Goal: Information Seeking & Learning: Learn about a topic

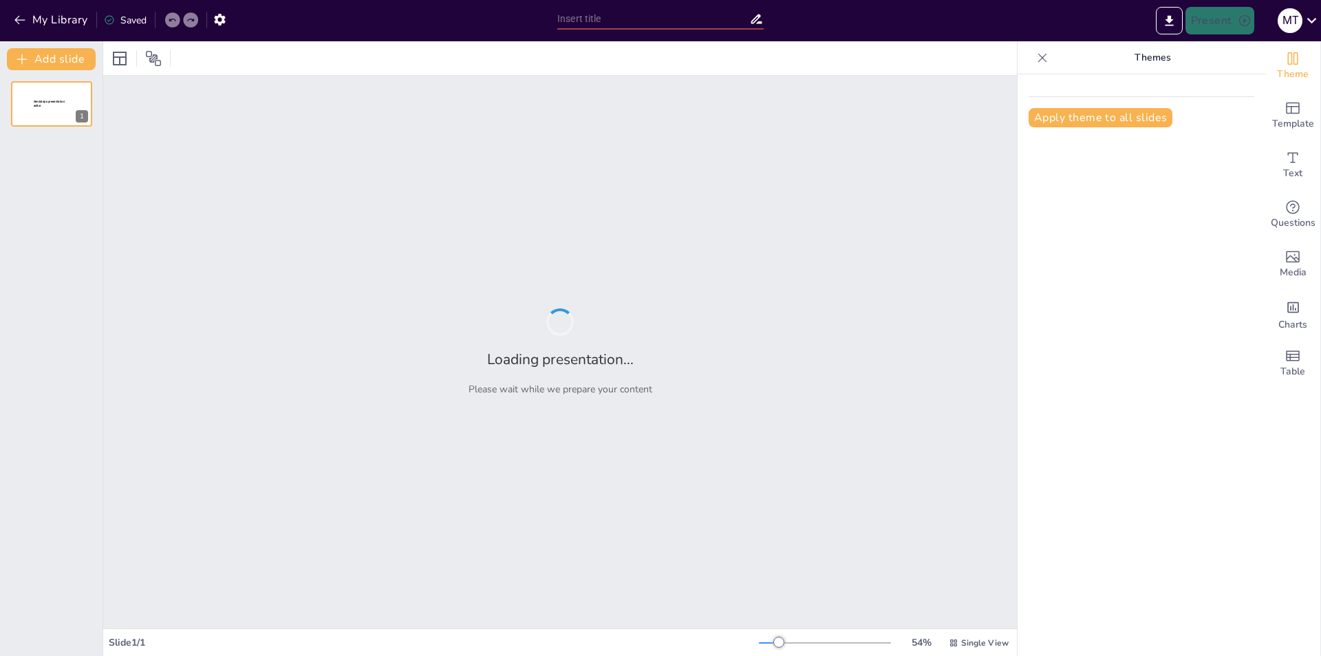
type input "інструментальні засоби для веб-розробки"
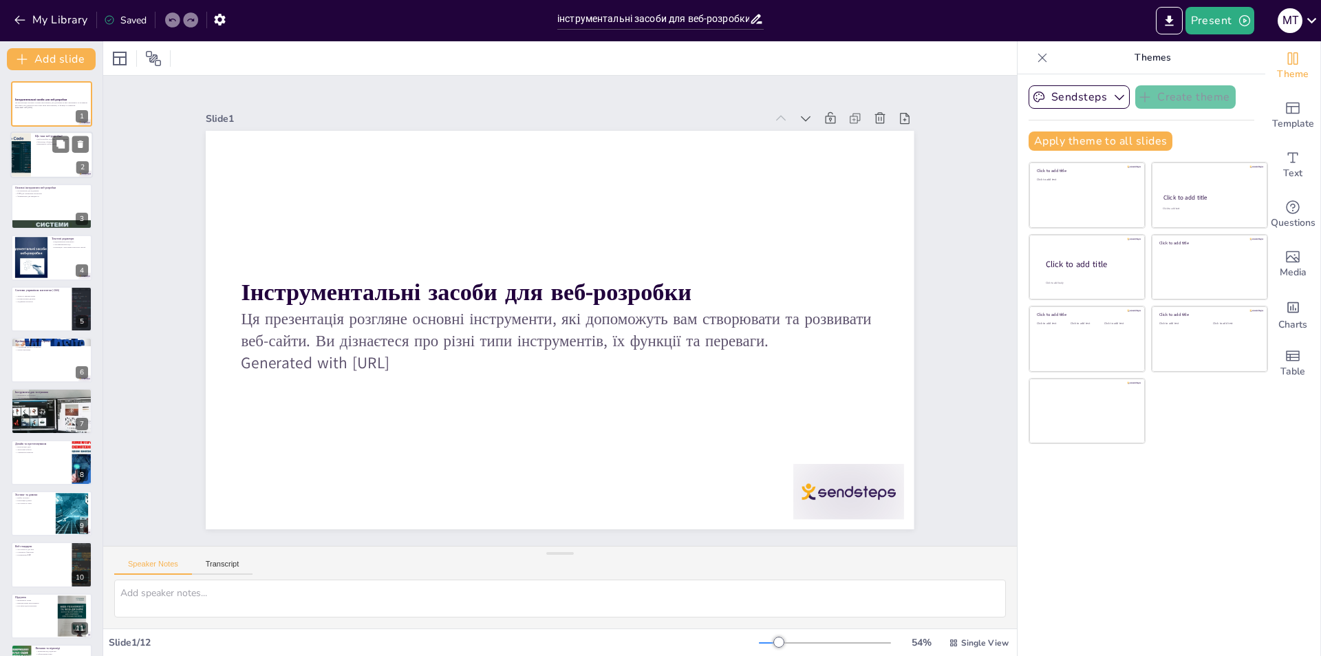
click at [48, 160] on div at bounding box center [51, 155] width 83 height 47
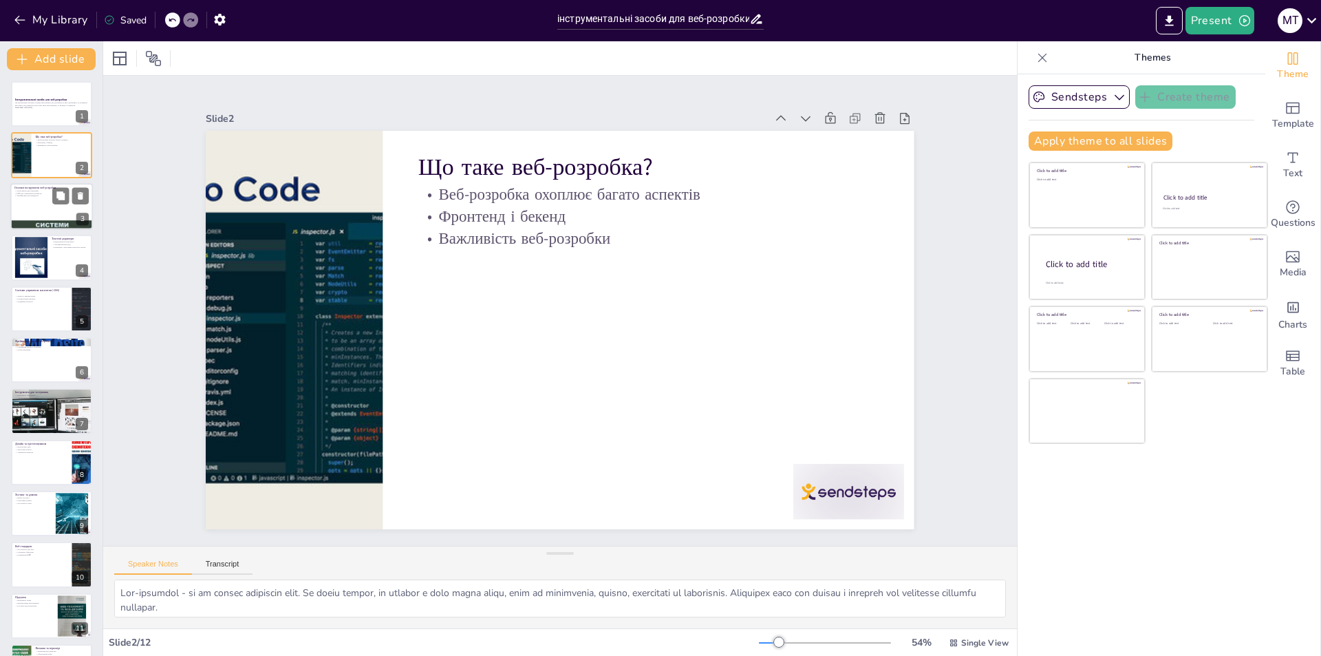
click at [32, 207] on div at bounding box center [51, 206] width 83 height 47
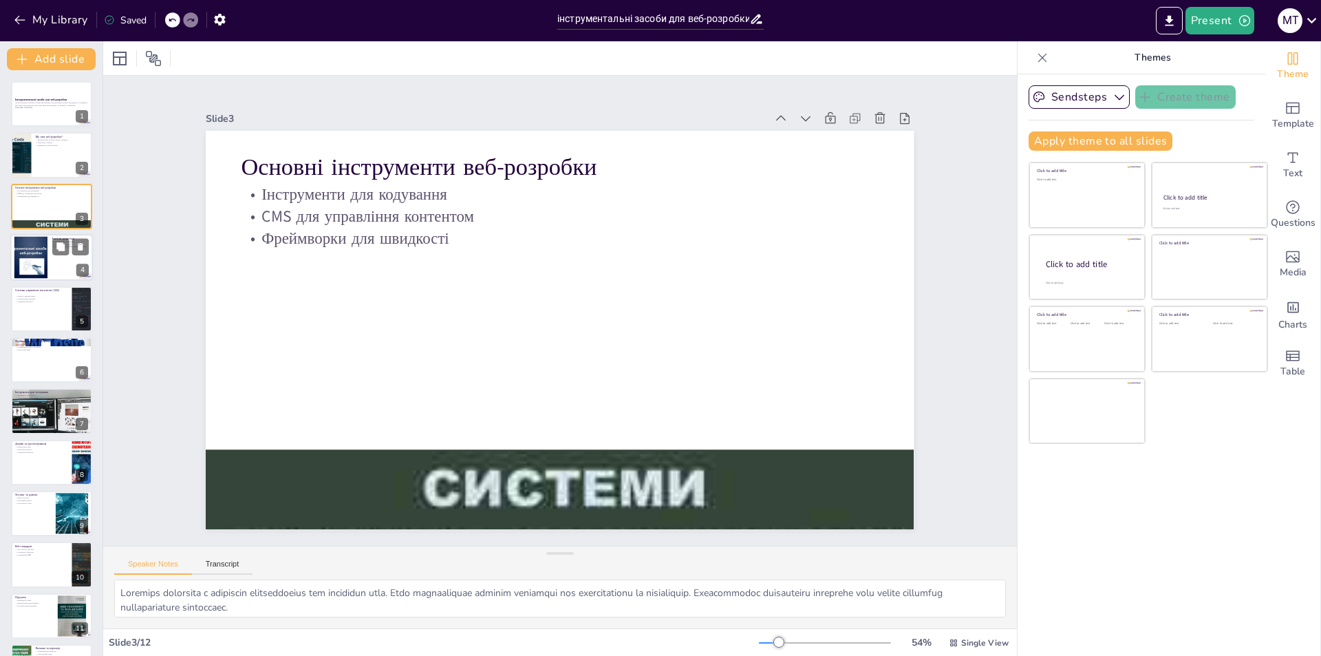
click at [38, 266] on div at bounding box center [31, 258] width 74 height 42
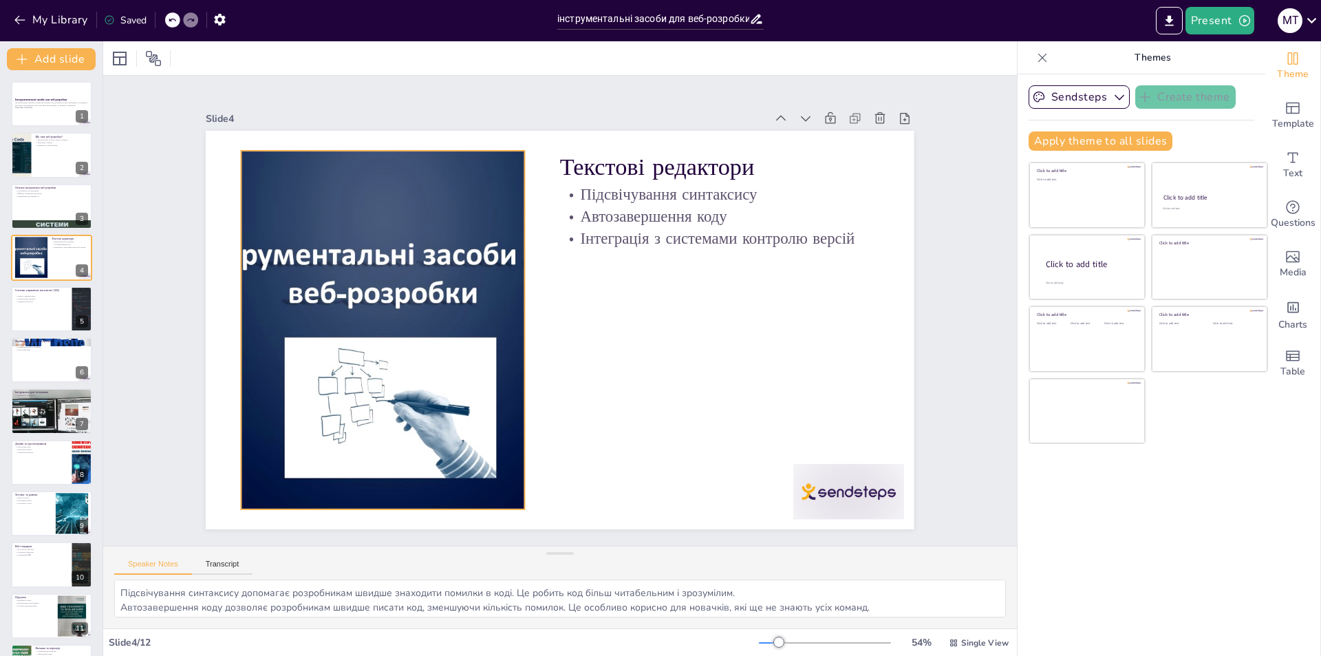
click at [400, 290] on div at bounding box center [579, 488] width 358 height 638
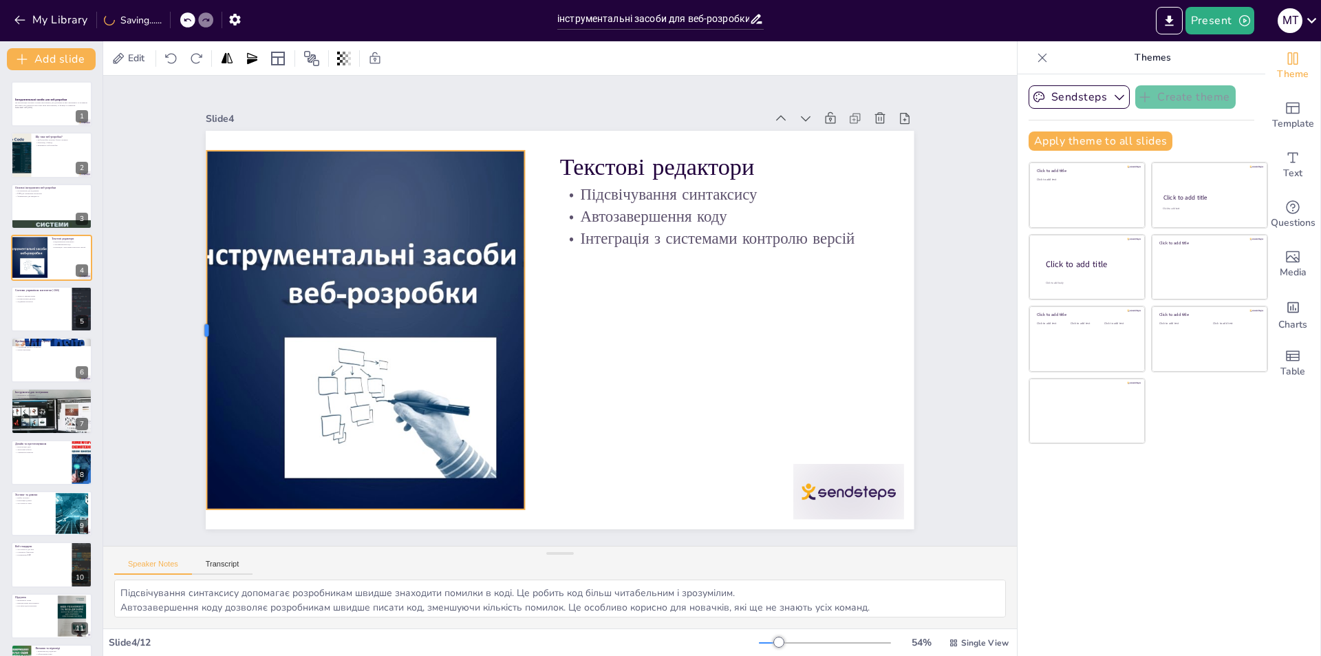
drag, startPoint x: 230, startPoint y: 323, endPoint x: 196, endPoint y: 320, distance: 34.5
click at [266, 568] on div at bounding box center [432, 645] width 332 height 155
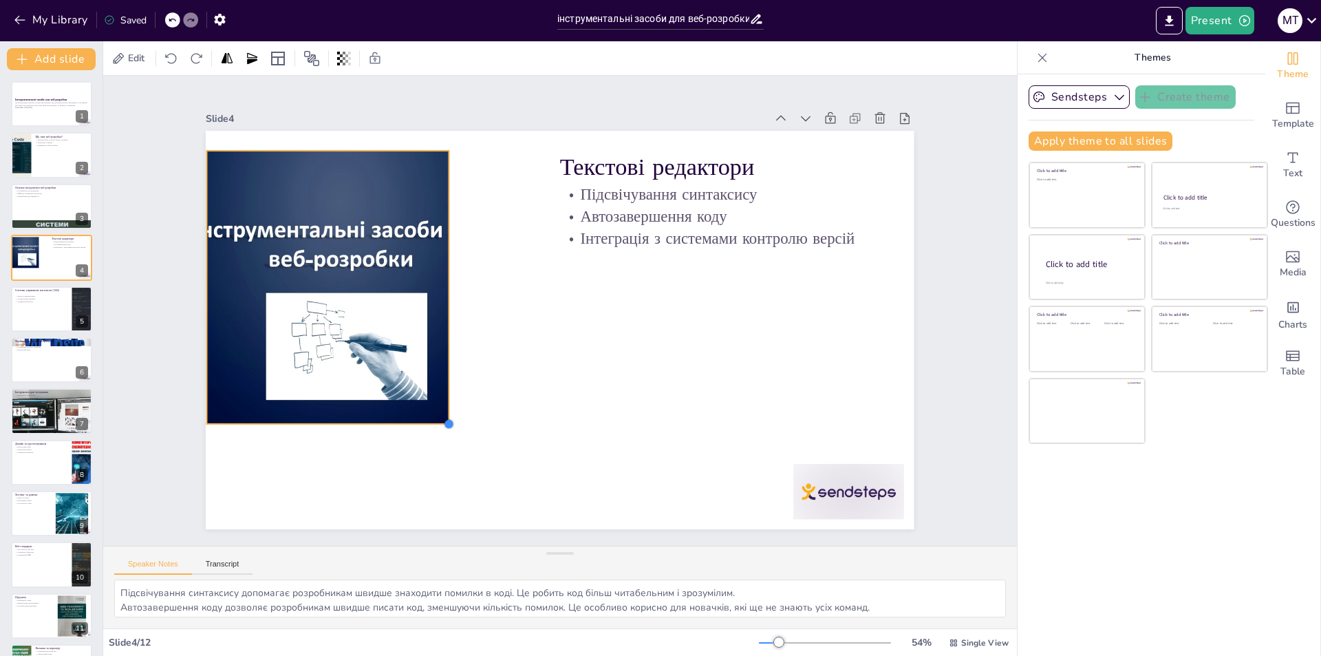
drag, startPoint x: 513, startPoint y: 501, endPoint x: 437, endPoint y: 360, distance: 160.4
click at [437, 360] on div "Текстові редактори Підсвічування синтаксису Автозавершення коду Інтеграція з си…" at bounding box center [544, 321] width 738 height 807
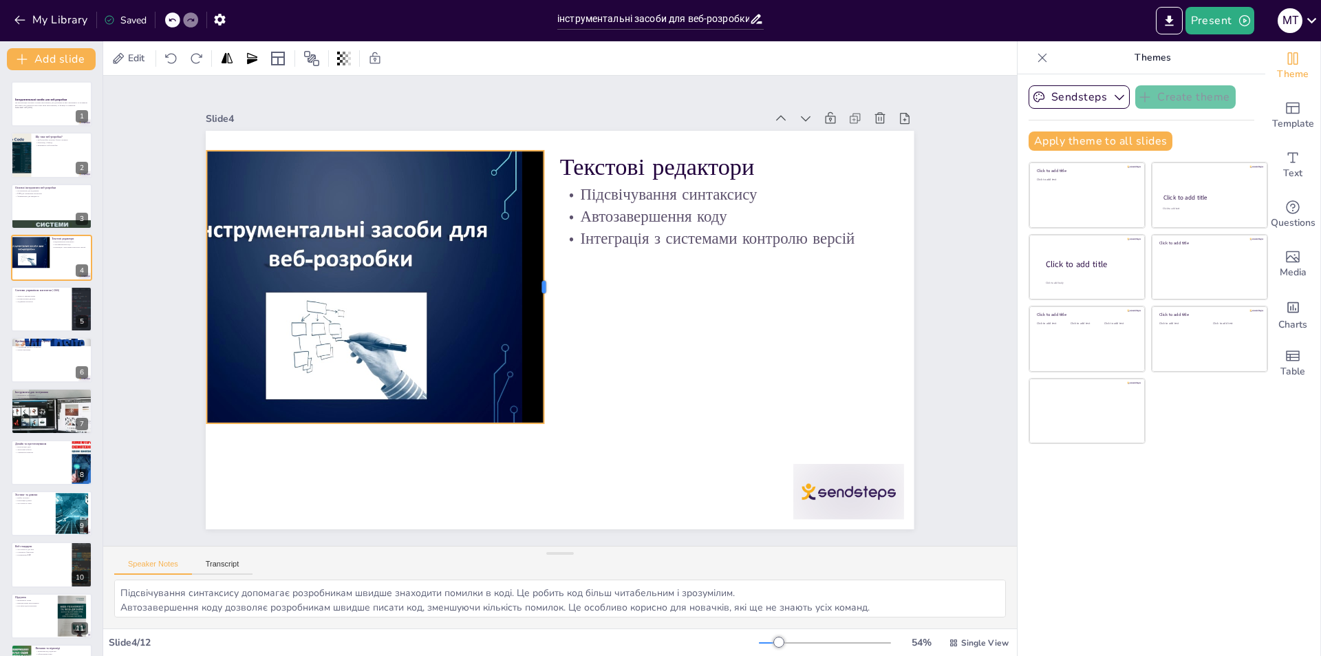
drag, startPoint x: 438, startPoint y: 281, endPoint x: 539, endPoint y: 297, distance: 101.7
click at [539, 296] on div at bounding box center [544, 289] width 67 height 268
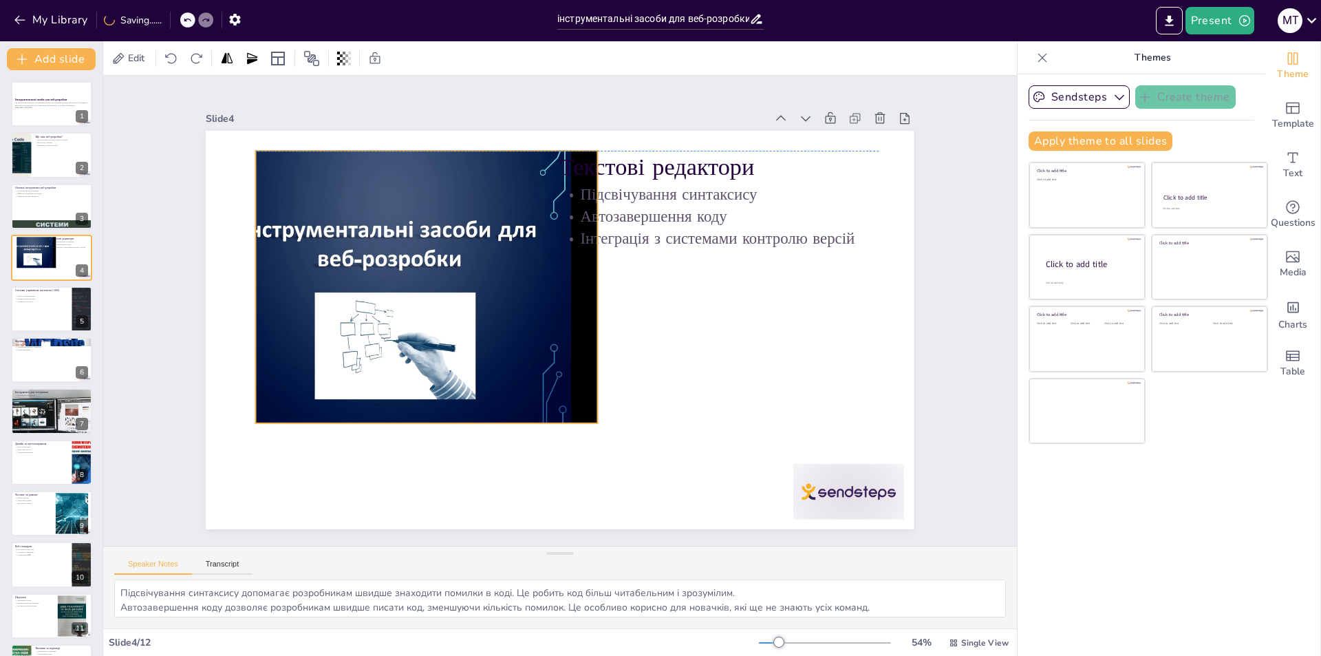
drag, startPoint x: 468, startPoint y: 279, endPoint x: 477, endPoint y: 281, distance: 9.9
click at [477, 281] on div at bounding box center [730, 280] width 545 height 409
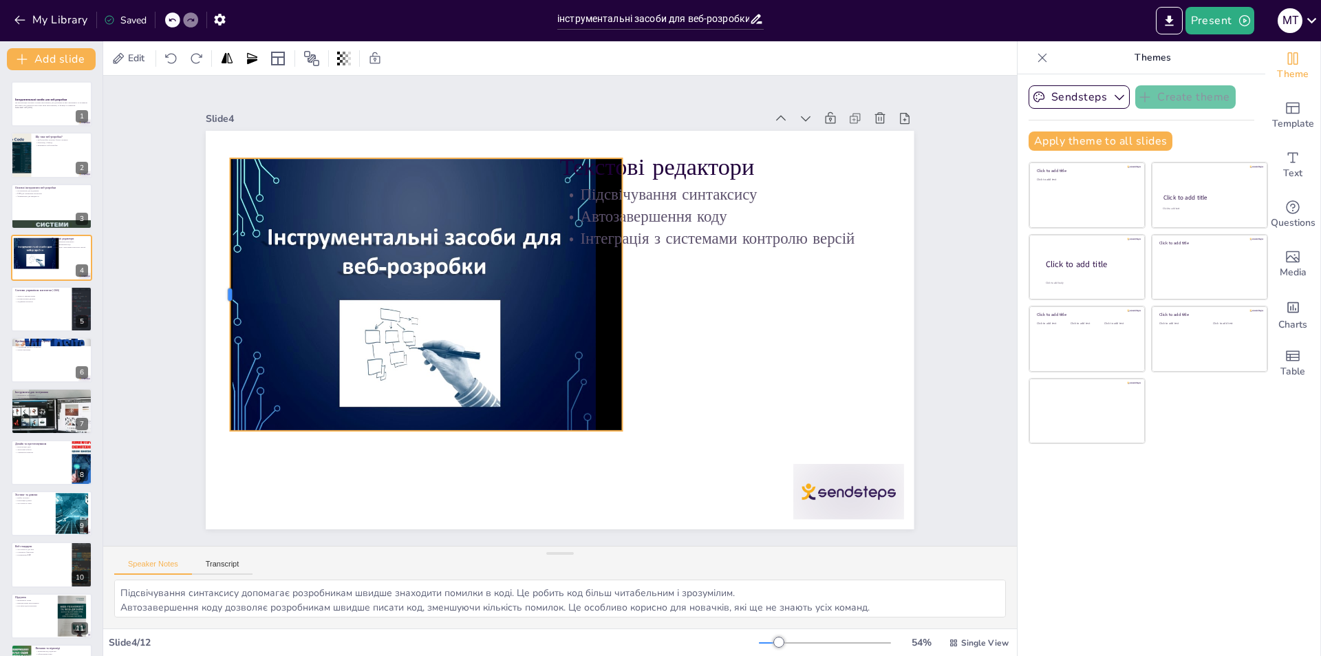
drag, startPoint x: 269, startPoint y: 289, endPoint x: 219, endPoint y: 283, distance: 50.6
click at [219, 283] on div at bounding box center [228, 364] width 67 height 268
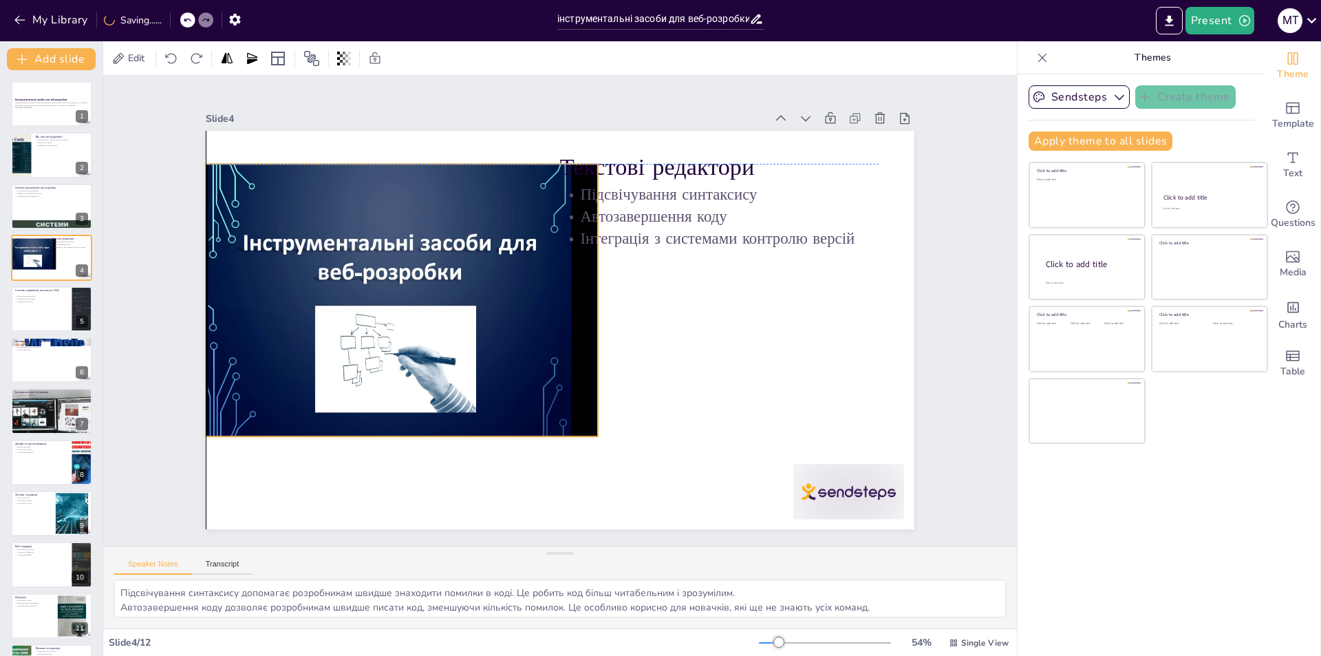
drag, startPoint x: 611, startPoint y: 288, endPoint x: 590, endPoint y: 295, distance: 22.4
click at [540, 295] on div "Текстові редактори Підсвічування синтаксису Автозавершення коду Інтеграція з си…" at bounding box center [396, 384] width 288 height 647
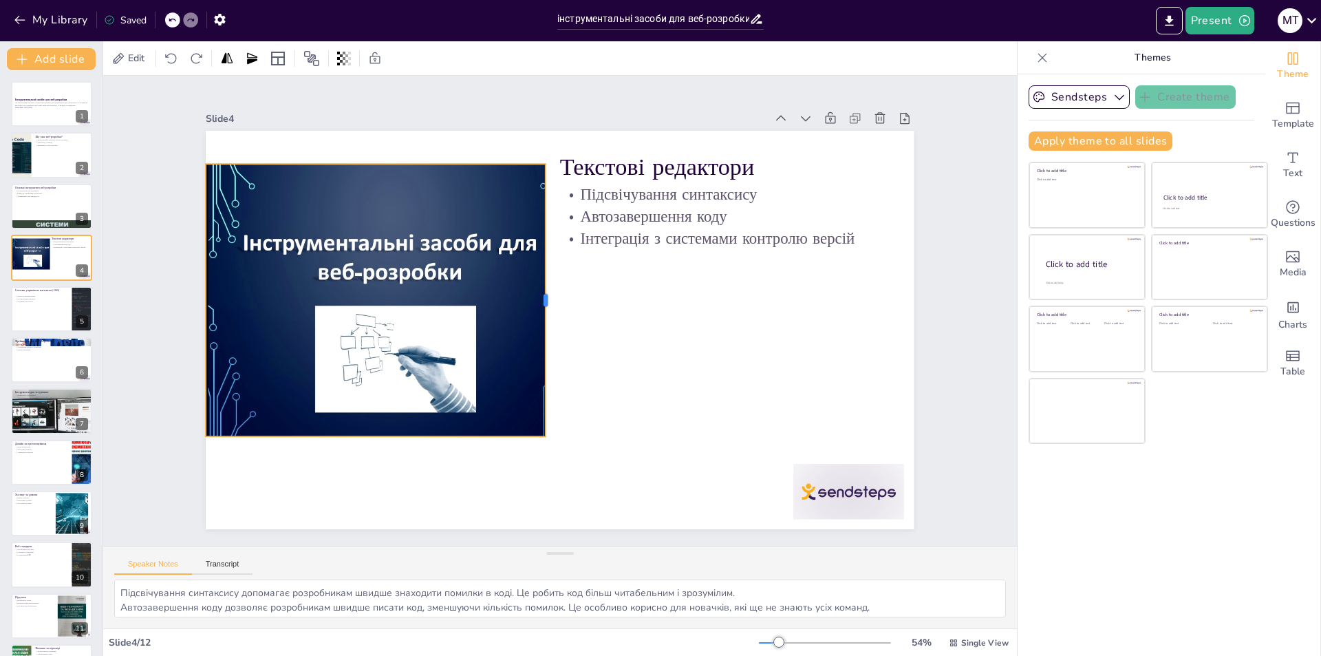
drag, startPoint x: 589, startPoint y: 293, endPoint x: 537, endPoint y: 290, distance: 52.4
click at [537, 290] on div at bounding box center [574, 311] width 210 height 191
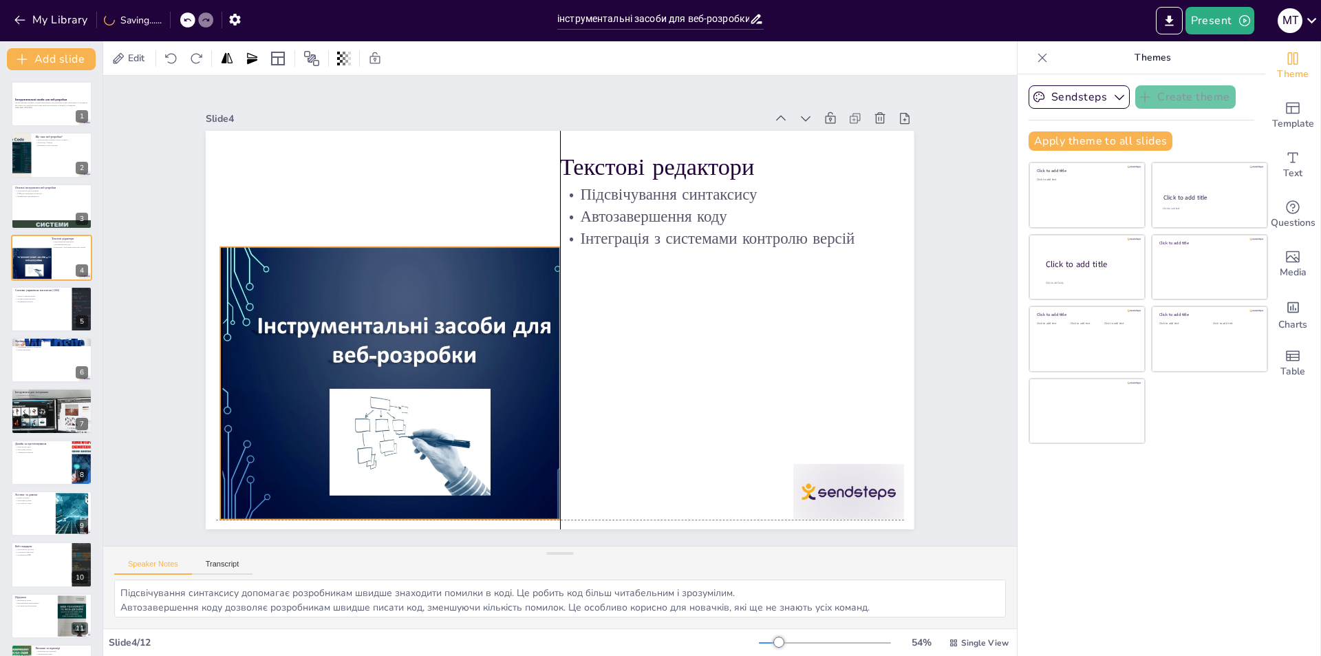
drag, startPoint x: 400, startPoint y: 213, endPoint x: 411, endPoint y: 291, distance: 78.4
click at [411, 291] on div at bounding box center [593, 143] width 505 height 552
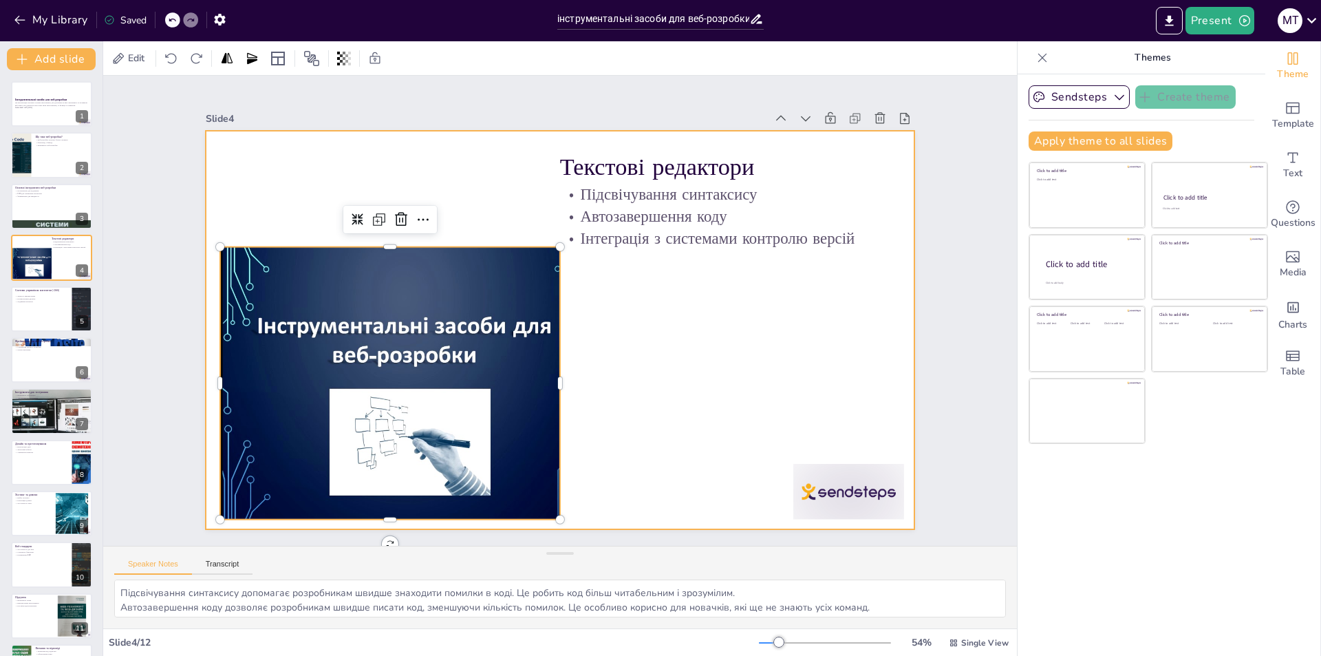
click at [679, 323] on div at bounding box center [577, 316] width 597 height 797
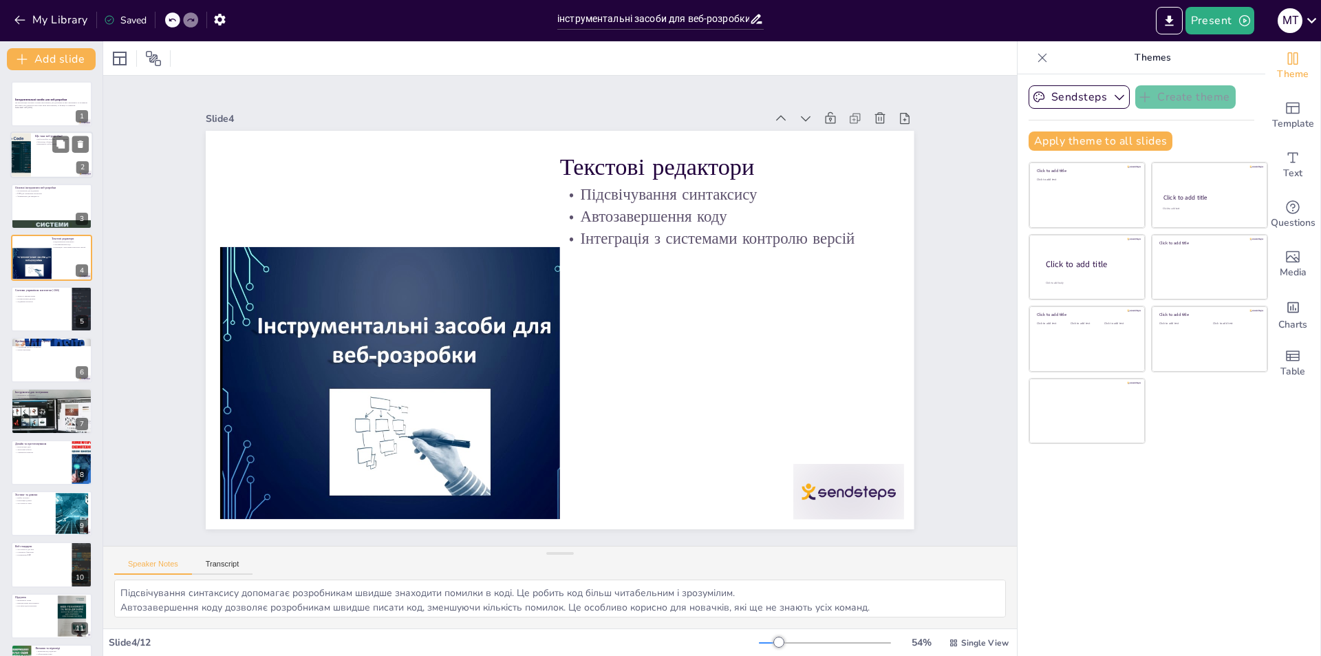
click at [41, 178] on div "Що таке веб-розробка? Веб-розробка охоплює багато аспектів Фронтенд і бекенд Ва…" at bounding box center [51, 155] width 83 height 47
type textarea "Lor-ipsumdol - si am consec adipiscin elit. Se doeiu tempor, in utlabor e dolo …"
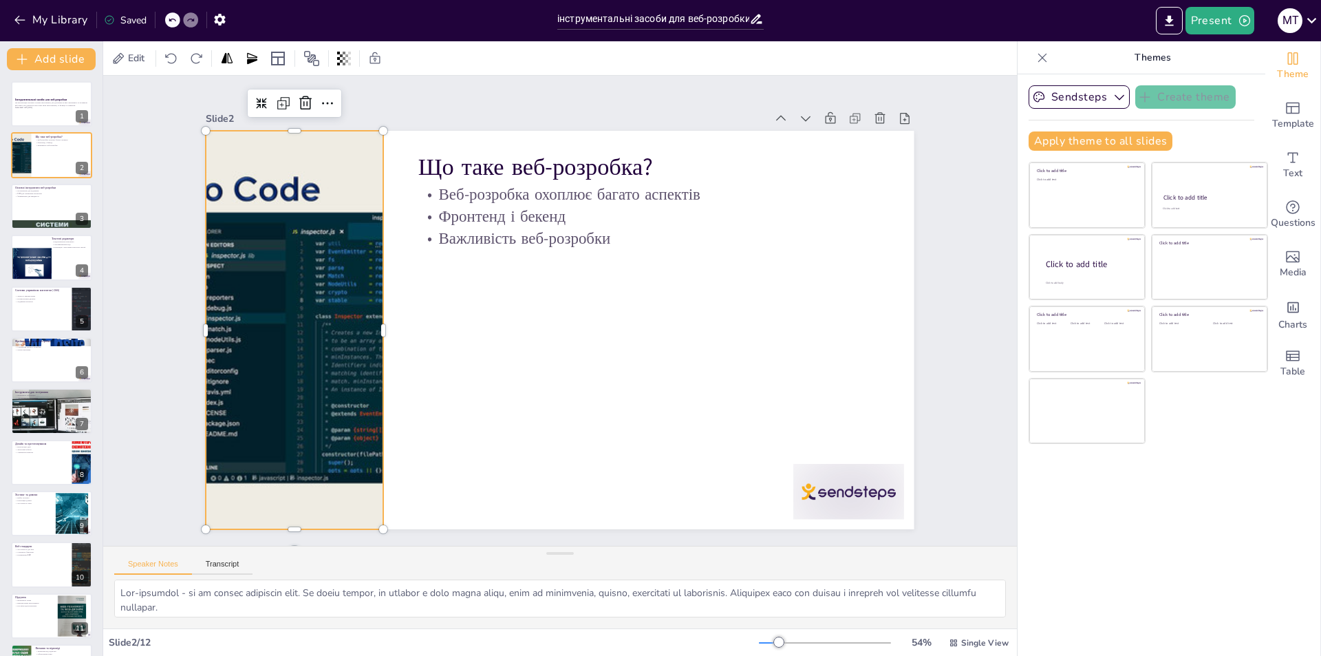
click at [268, 282] on div at bounding box center [388, 107] width 738 height 806
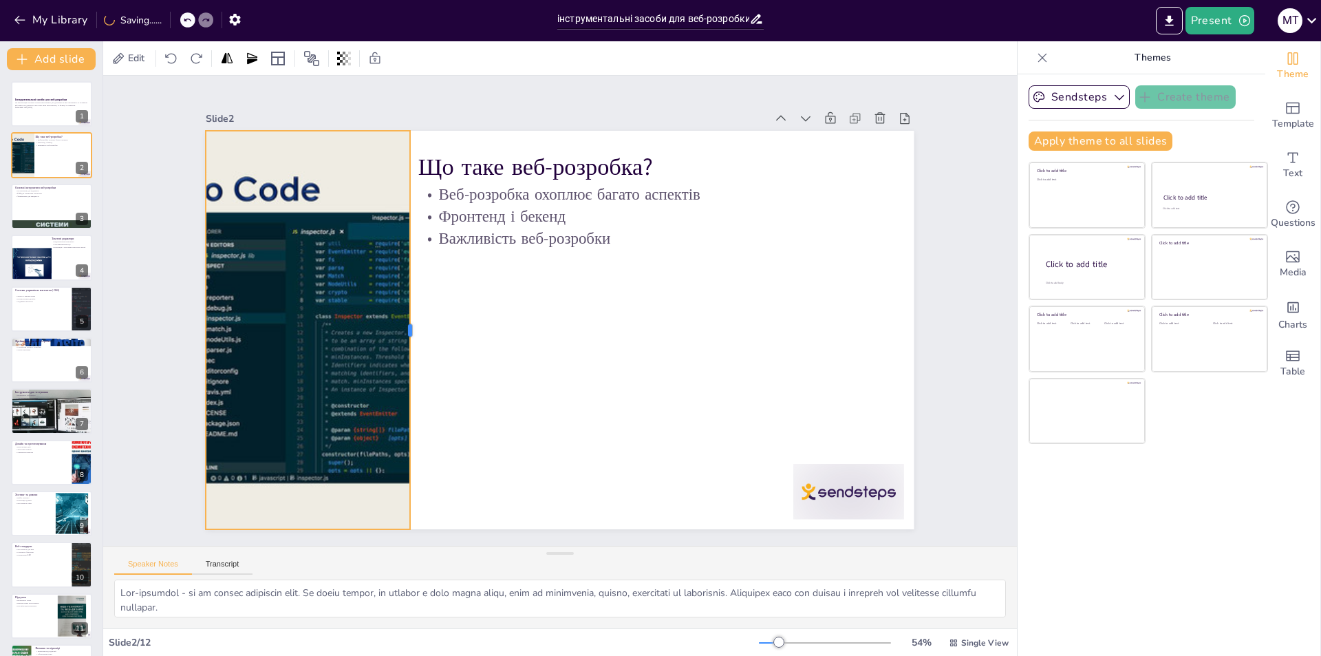
drag, startPoint x: 376, startPoint y: 327, endPoint x: 353, endPoint y: 326, distance: 22.7
click at [680, 332] on div at bounding box center [706, 307] width 52 height 398
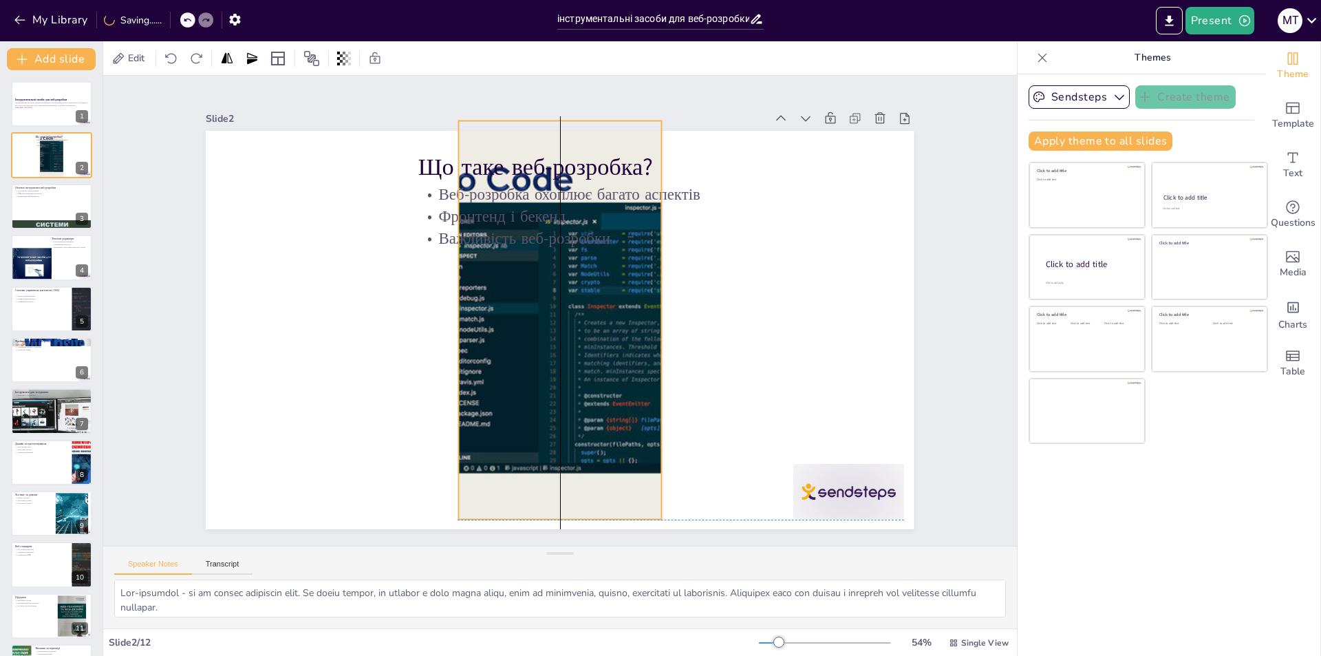
drag, startPoint x: 292, startPoint y: 329, endPoint x: 544, endPoint y: 314, distance: 252.2
click at [544, 314] on div at bounding box center [552, 325] width 808 height 652
drag, startPoint x: 550, startPoint y: 111, endPoint x: 552, endPoint y: 153, distance: 42.0
click at [552, 447] on div at bounding box center [544, 463] width 202 height 32
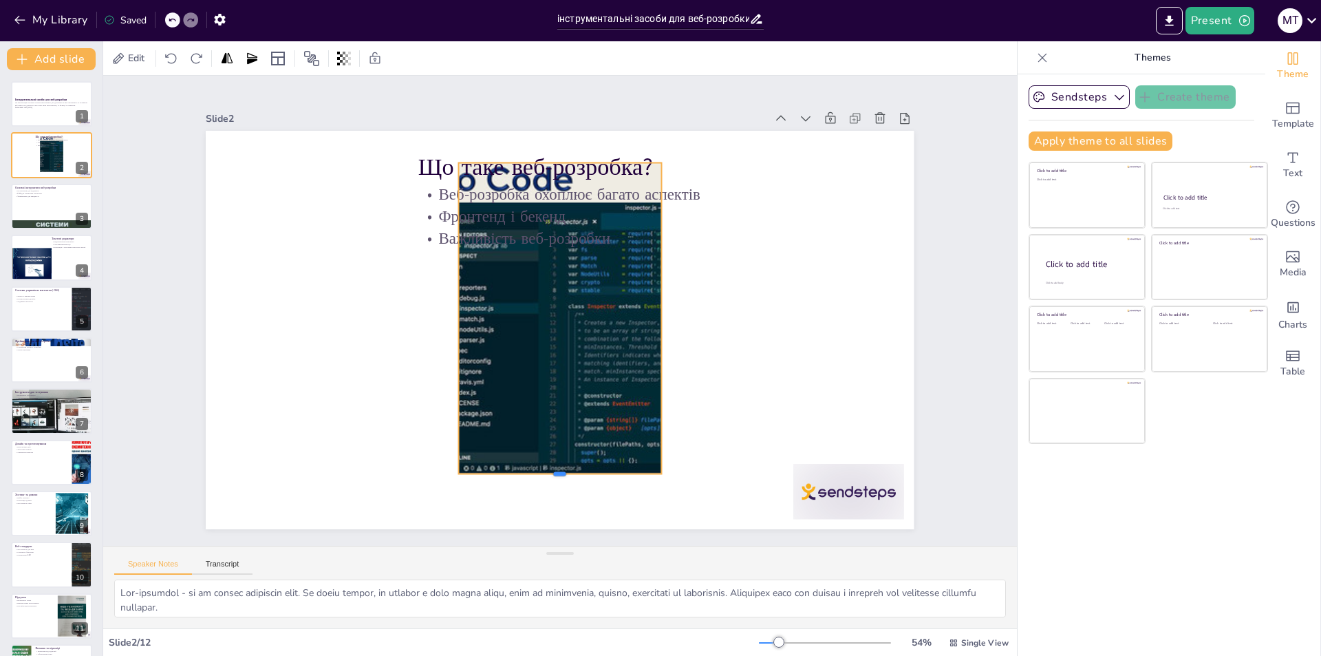
drag, startPoint x: 548, startPoint y: 515, endPoint x: 564, endPoint y: 469, distance: 48.1
click at [633, 469] on div at bounding box center [697, 409] width 128 height 171
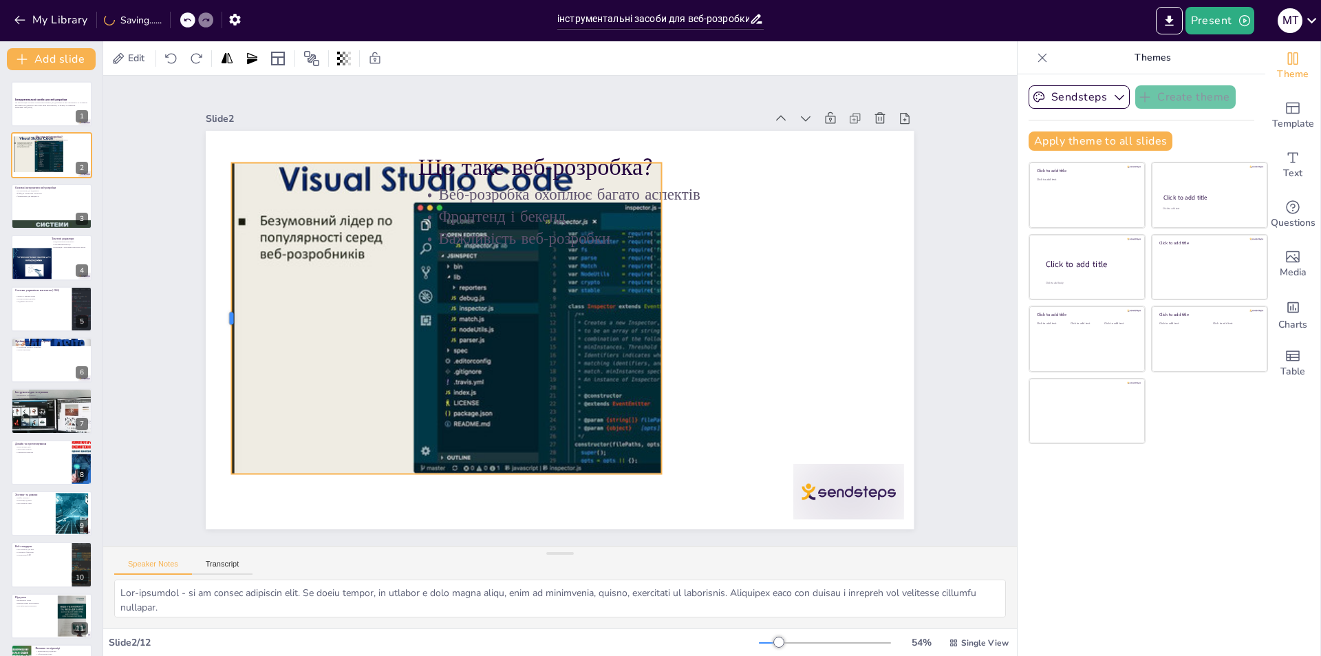
drag, startPoint x: 447, startPoint y: 312, endPoint x: 219, endPoint y: 302, distance: 227.2
click at [219, 302] on div at bounding box center [227, 283] width 43 height 310
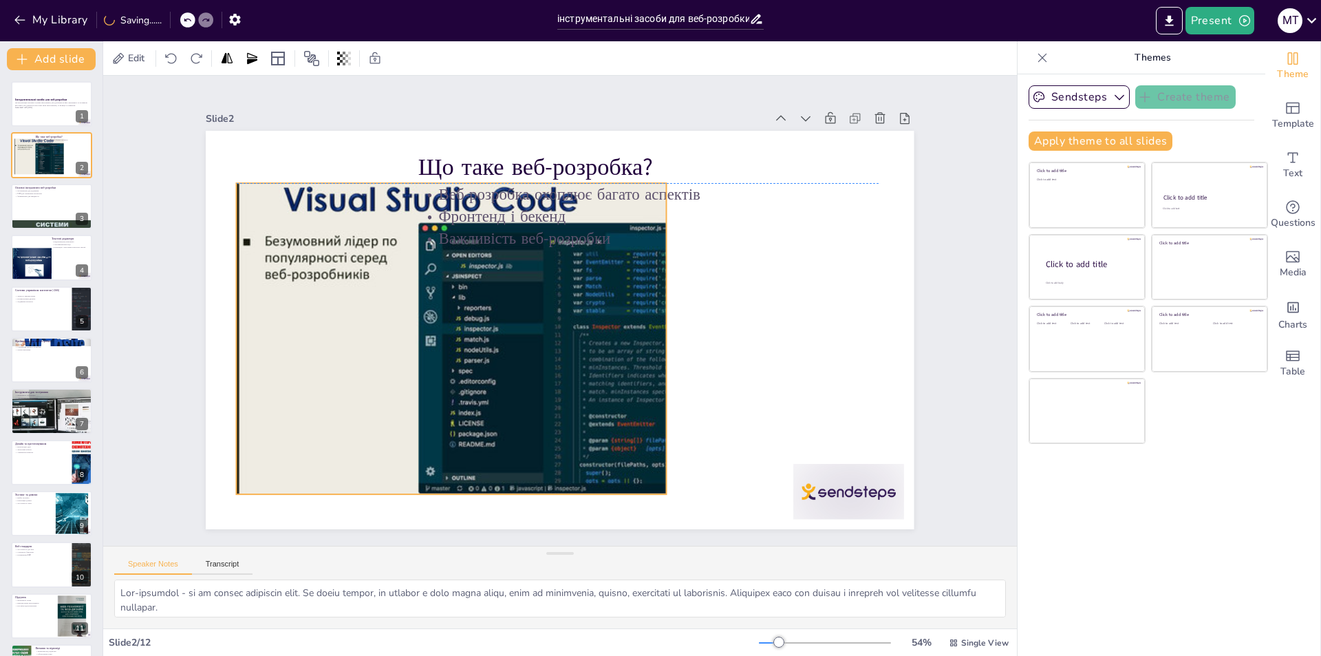
drag, startPoint x: 434, startPoint y: 275, endPoint x: 439, endPoint y: 299, distance: 25.2
click at [439, 299] on div at bounding box center [586, 327] width 597 height 796
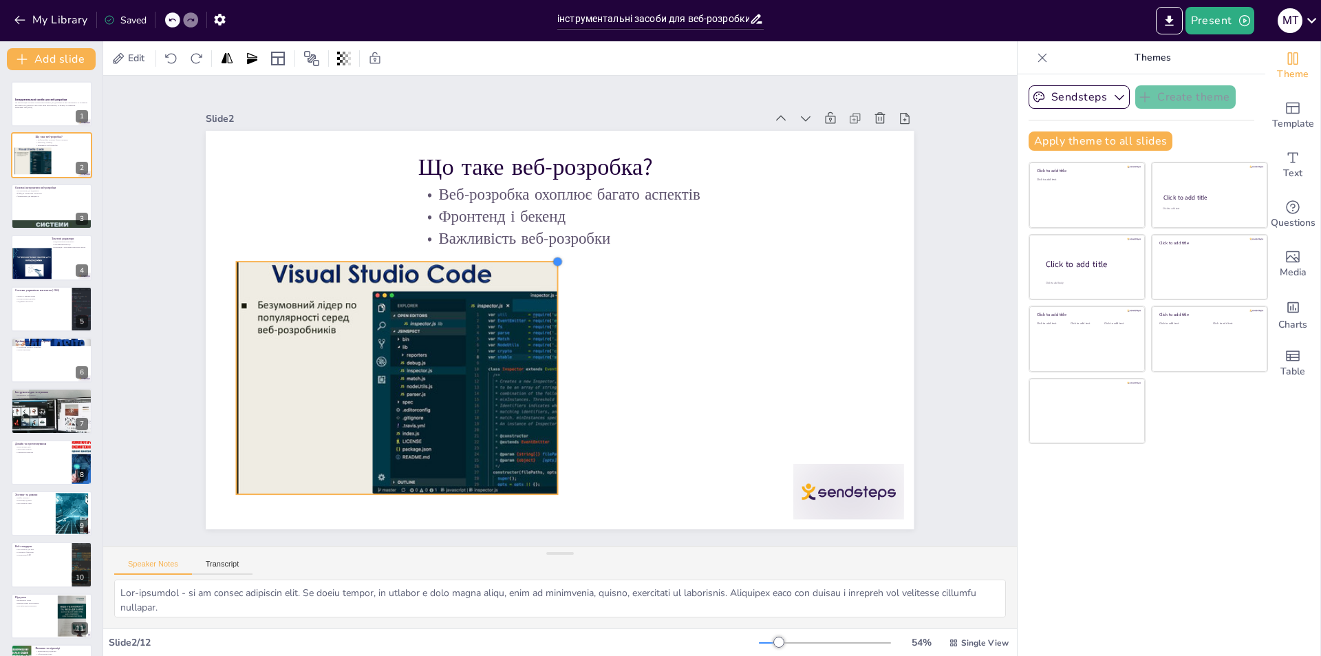
drag, startPoint x: 656, startPoint y: 176, endPoint x: 546, endPoint y: 255, distance: 135.2
click at [566, 352] on div at bounding box center [572, 358] width 13 height 13
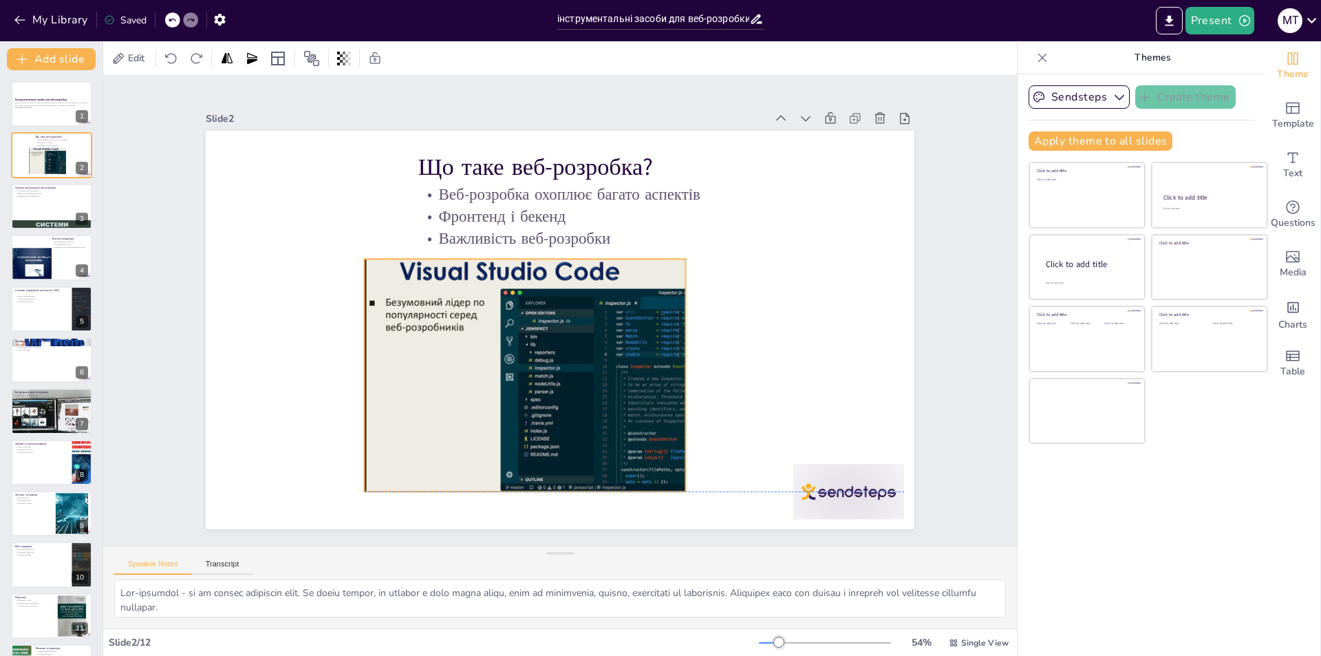
drag, startPoint x: 476, startPoint y: 314, endPoint x: 604, endPoint y: 313, distance: 128.0
click at [604, 313] on div at bounding box center [581, 236] width 575 height 592
drag, startPoint x: 353, startPoint y: 372, endPoint x: 327, endPoint y: 372, distance: 25.5
click at [775, 372] on div at bounding box center [792, 270] width 35 height 233
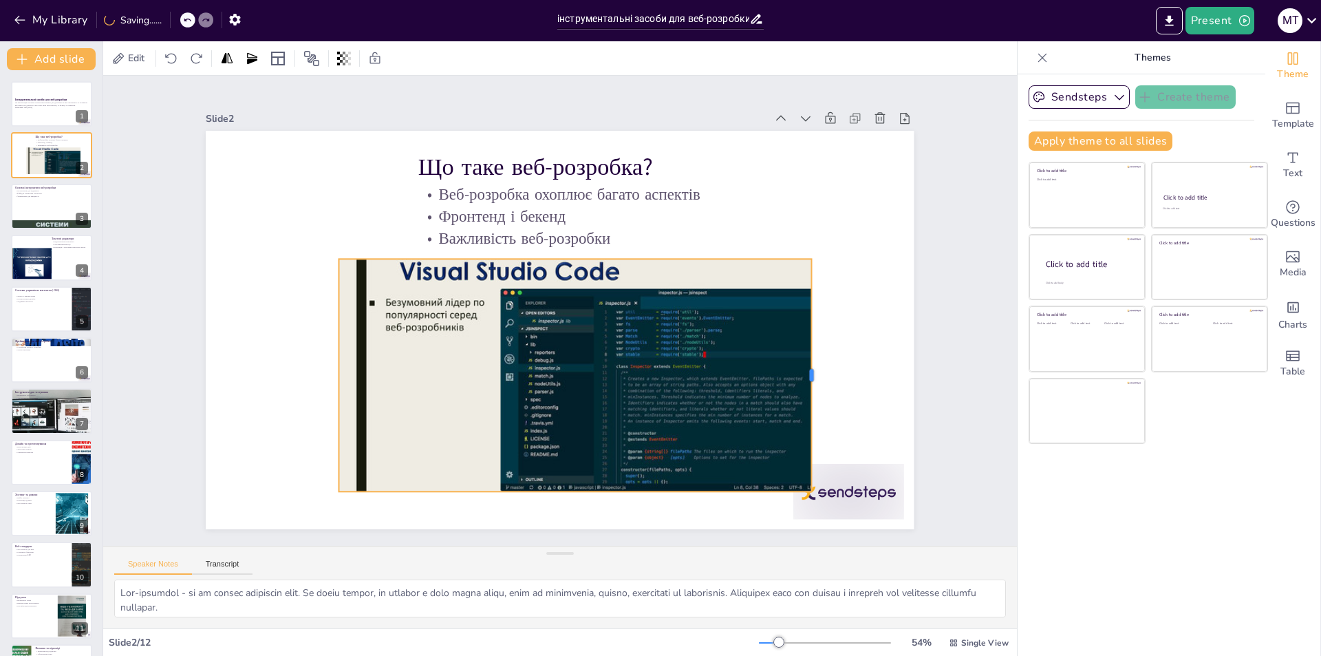
drag, startPoint x: 679, startPoint y: 369, endPoint x: 805, endPoint y: 374, distance: 126.0
click at [690, 534] on div at bounding box center [578, 575] width 224 height 83
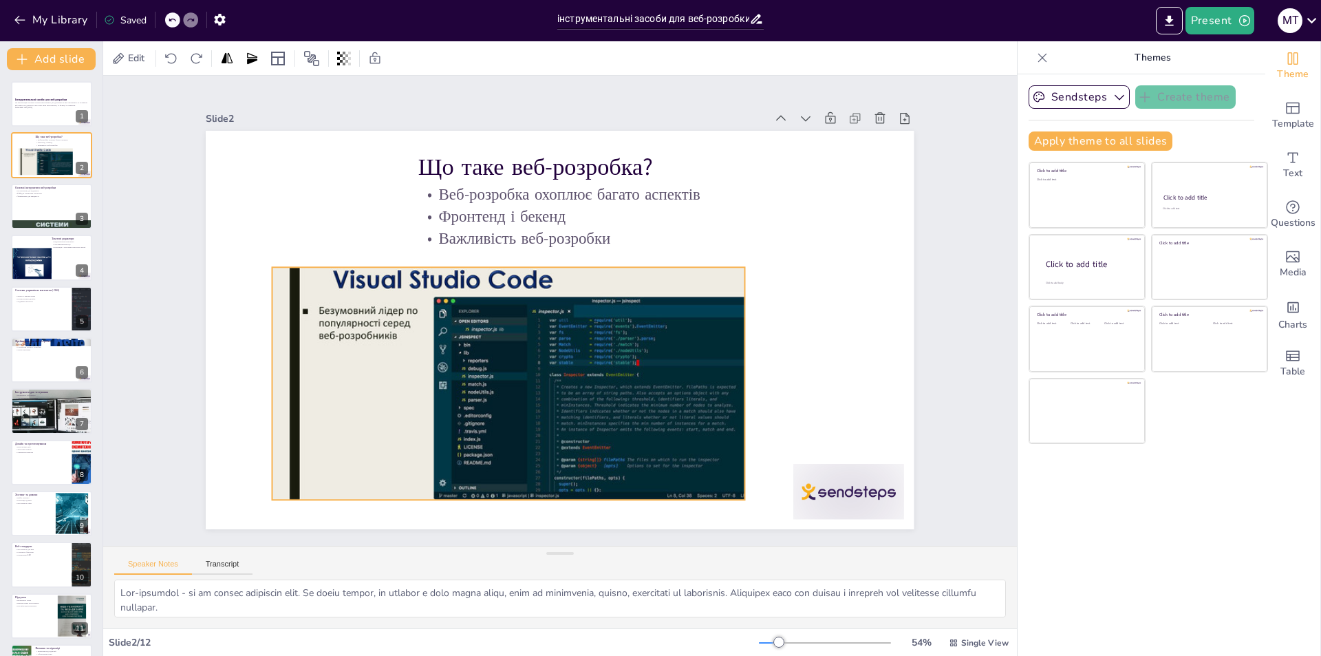
drag, startPoint x: 694, startPoint y: 358, endPoint x: 627, endPoint y: 367, distance: 67.2
click at [627, 367] on div at bounding box center [590, 384] width 592 height 576
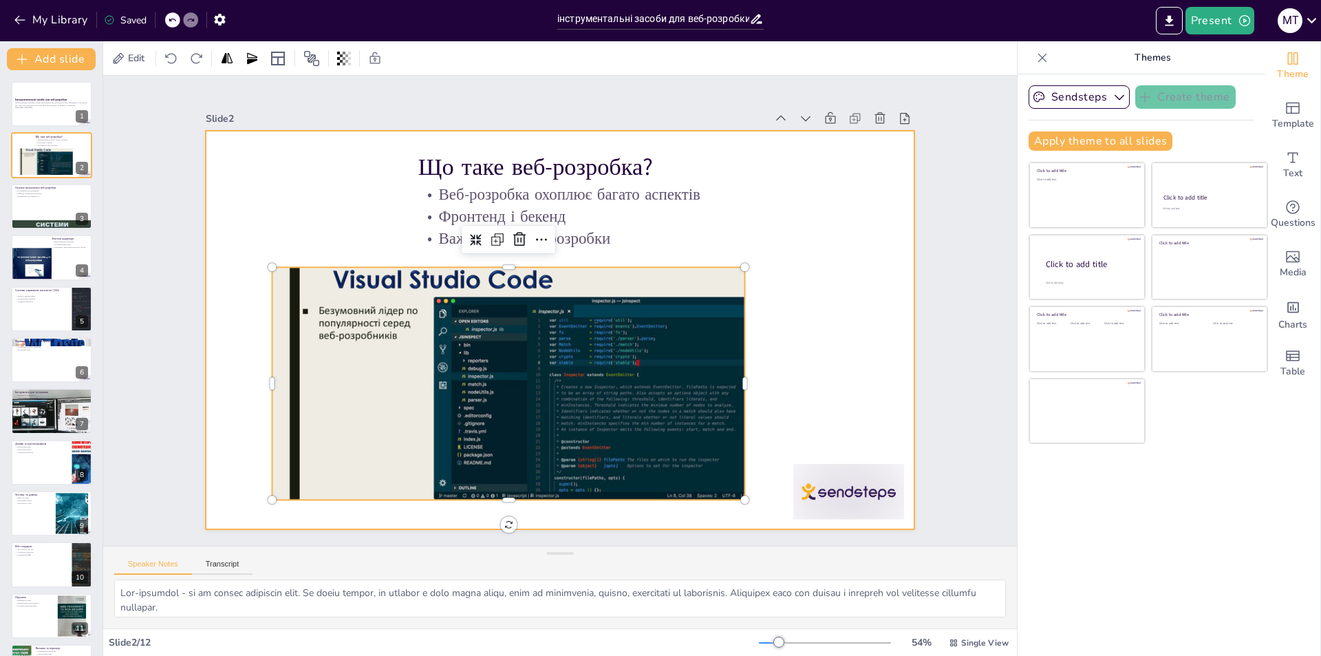
click at [811, 317] on div at bounding box center [578, 306] width 537 height 775
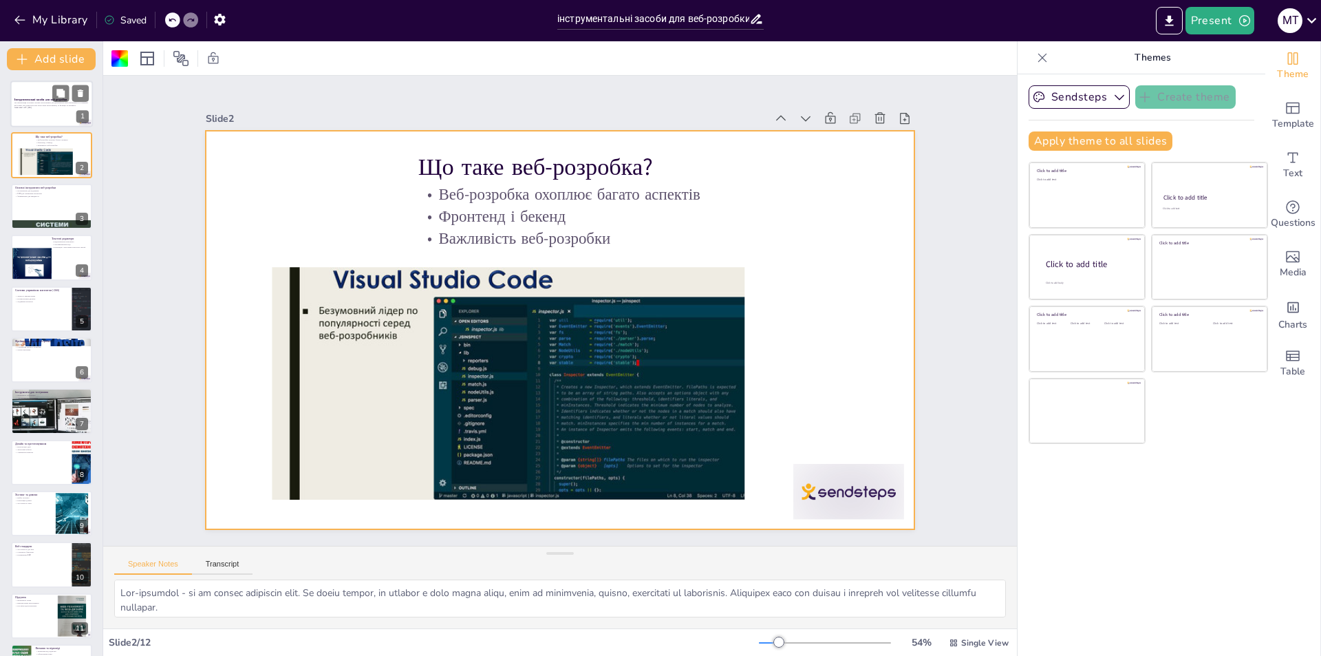
click at [49, 105] on p "Ця презентація розгляне основні інструменти, які допоможуть вам створювати та р…" at bounding box center [51, 103] width 74 height 5
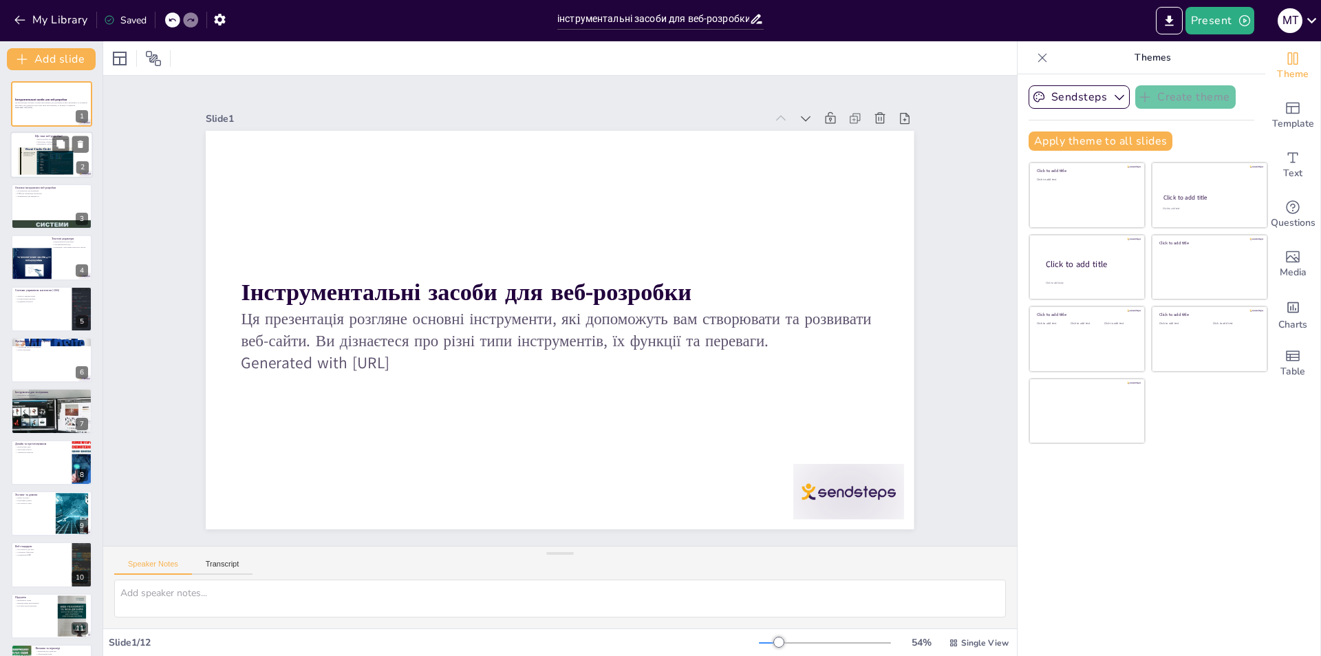
click at [43, 163] on div at bounding box center [49, 161] width 62 height 35
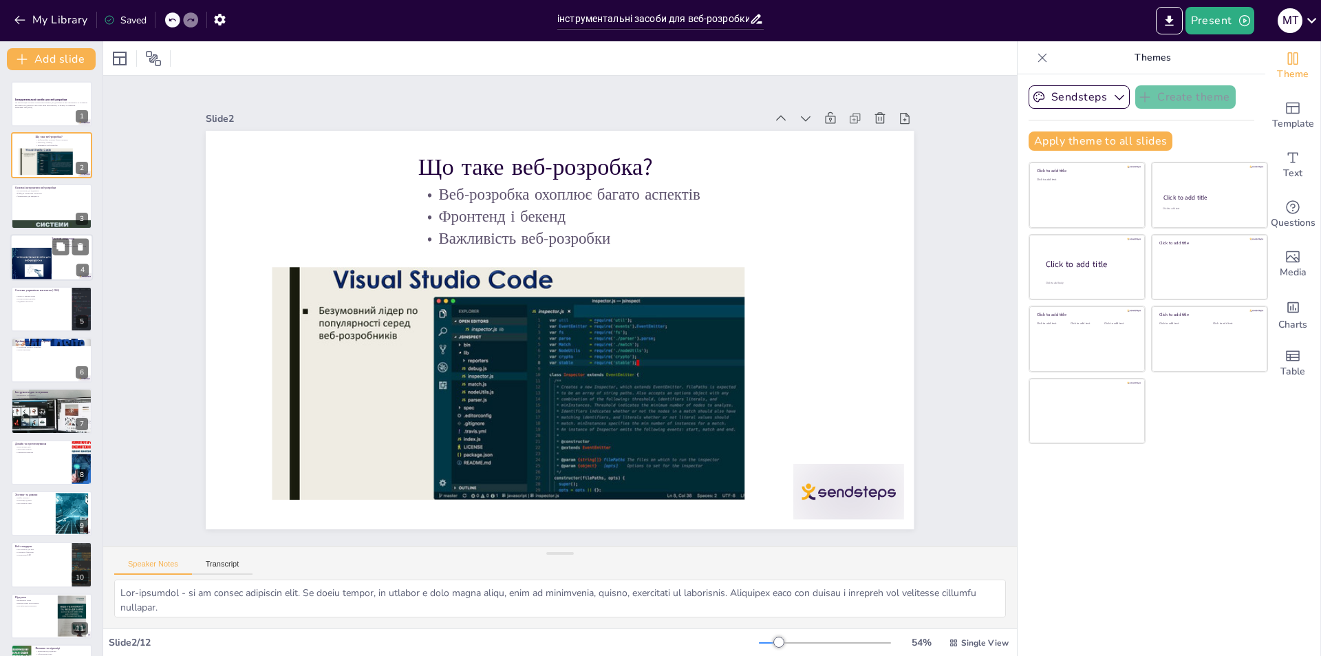
click at [53, 274] on div at bounding box center [51, 257] width 83 height 47
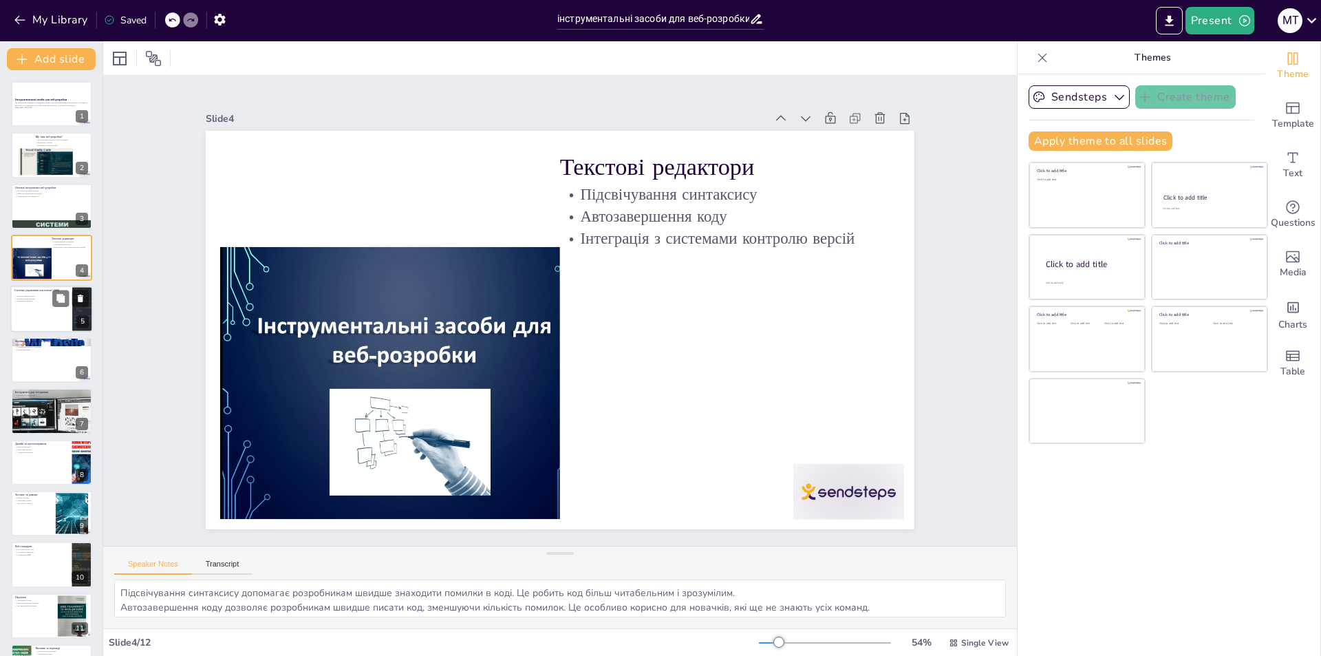
click at [39, 306] on div at bounding box center [51, 309] width 83 height 47
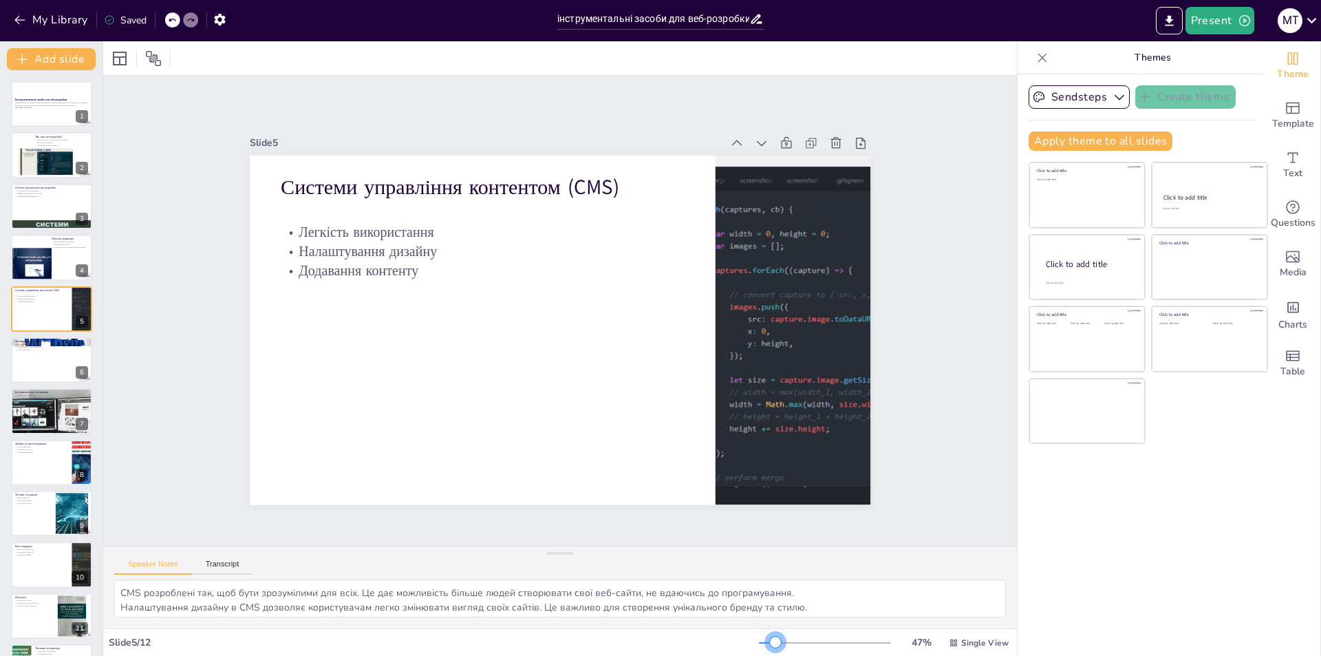
drag, startPoint x: 772, startPoint y: 643, endPoint x: 766, endPoint y: 637, distance: 7.8
click at [770, 637] on div at bounding box center [775, 641] width 11 height 11
click at [34, 365] on div at bounding box center [51, 359] width 83 height 47
type textarea "Готові компоненти фреймворків значно зменшують час розробки. Розробники можуть …"
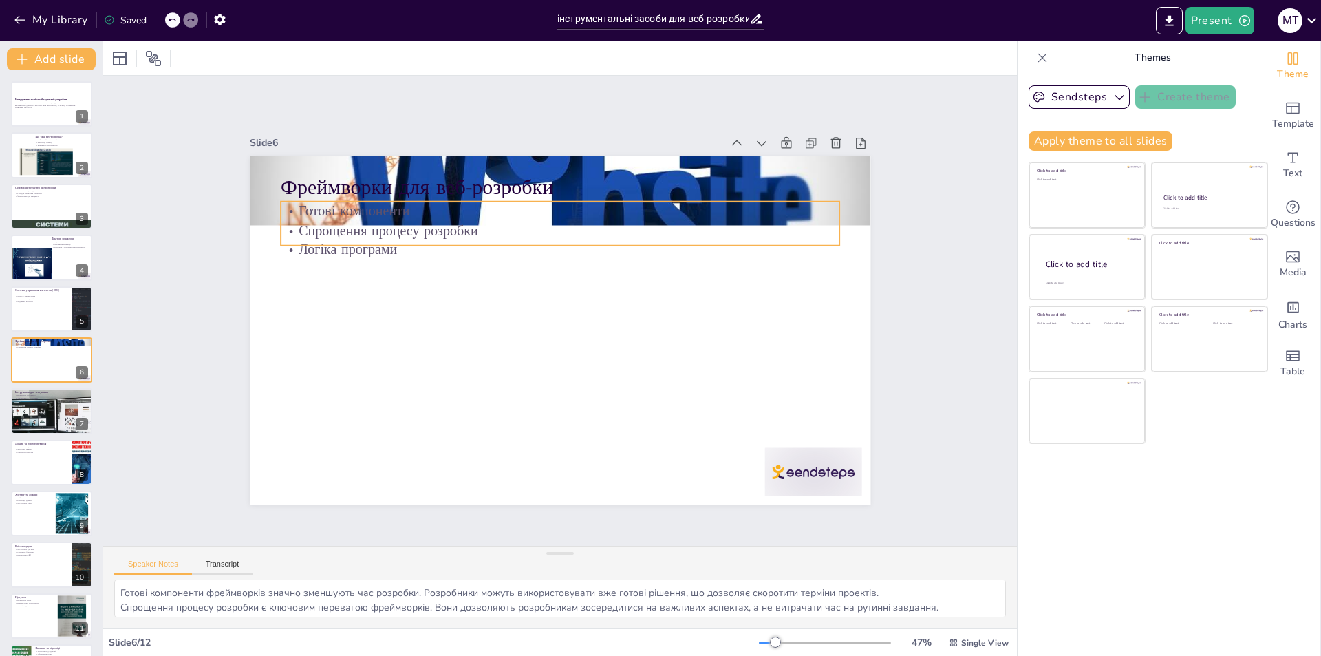
click at [484, 208] on p "Готові компоненти" at bounding box center [473, 360] width 297 height 493
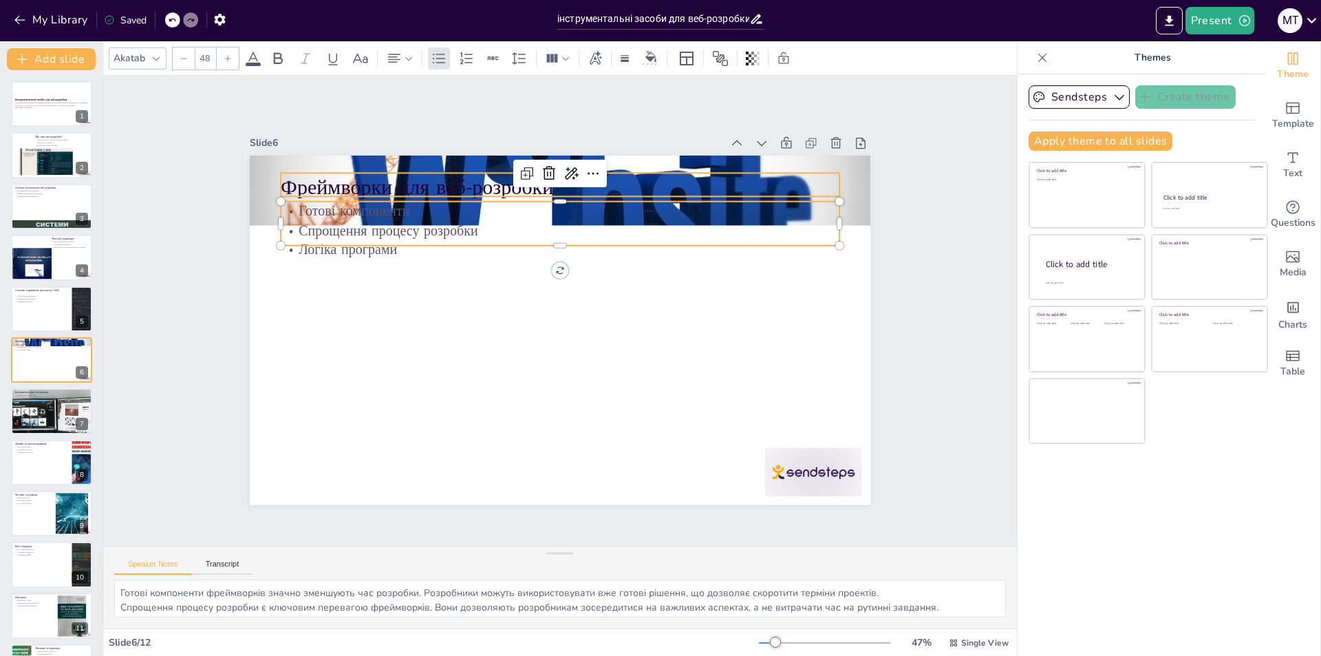
click at [636, 175] on p "Фреймворки для веб-розробки" at bounding box center [460, 237] width 352 height 469
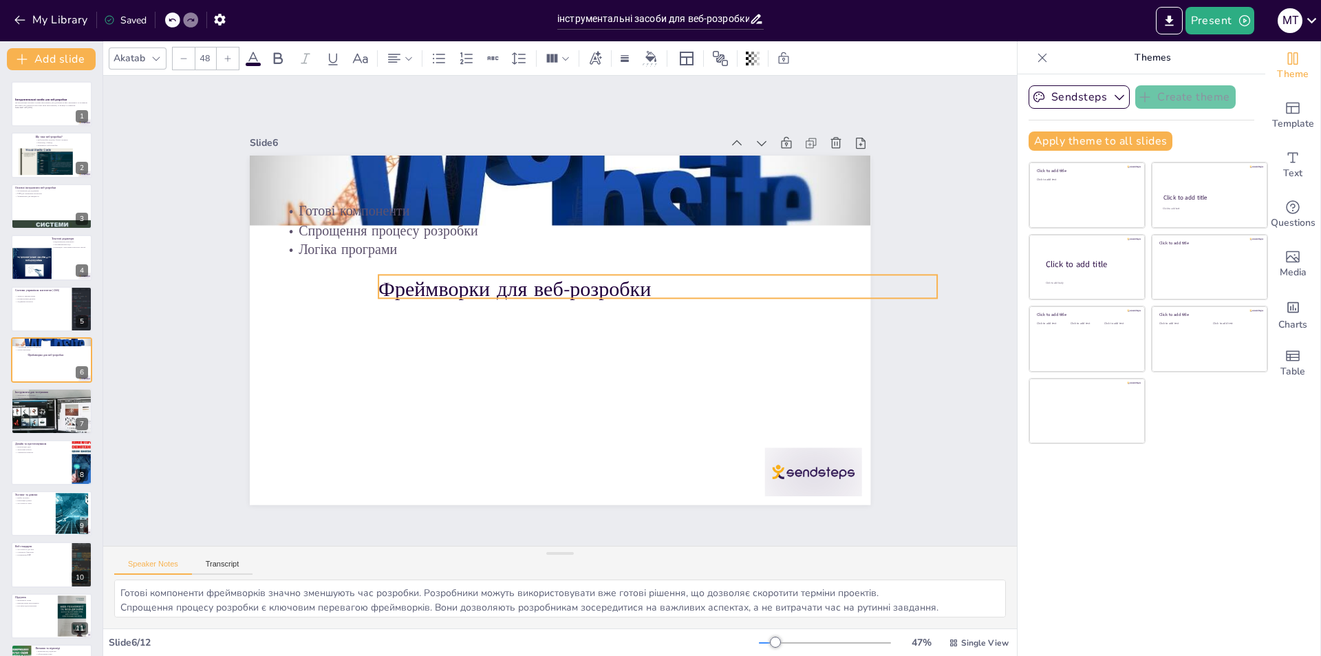
drag, startPoint x: 354, startPoint y: 182, endPoint x: 452, endPoint y: 283, distance: 140.6
click at [452, 283] on p "Фреймворки для веб-розробки" at bounding box center [590, 215] width 304 height 499
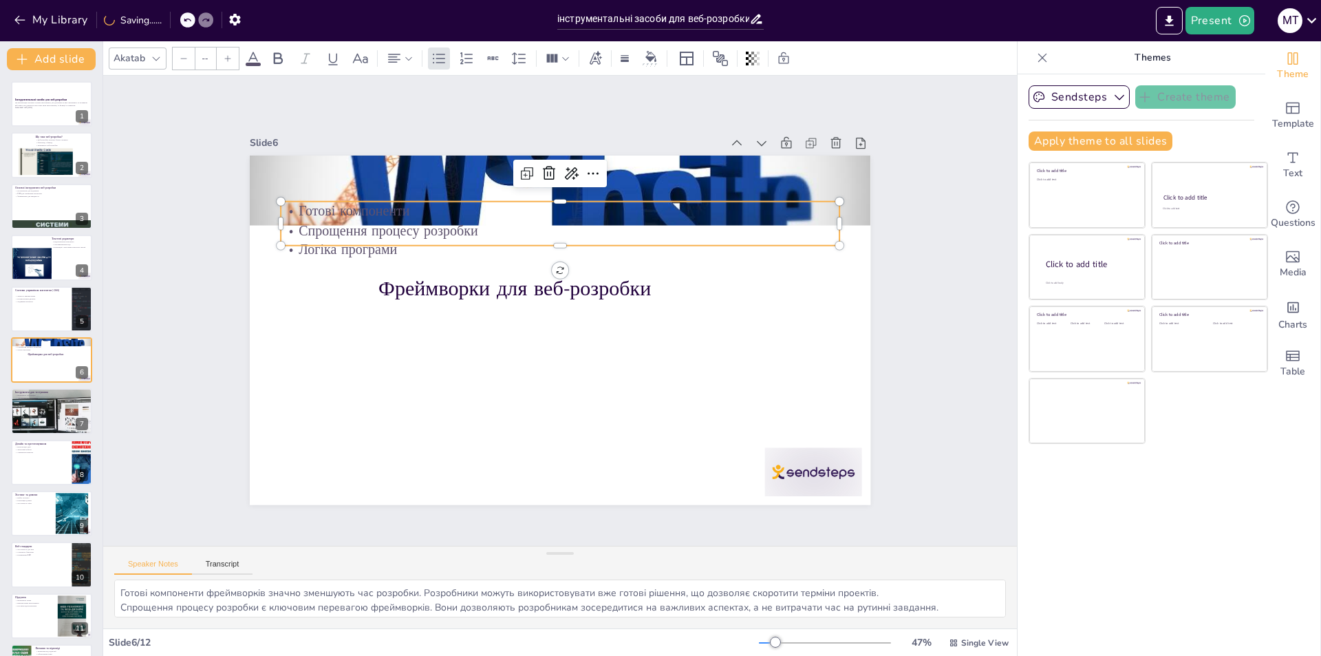
type input "32"
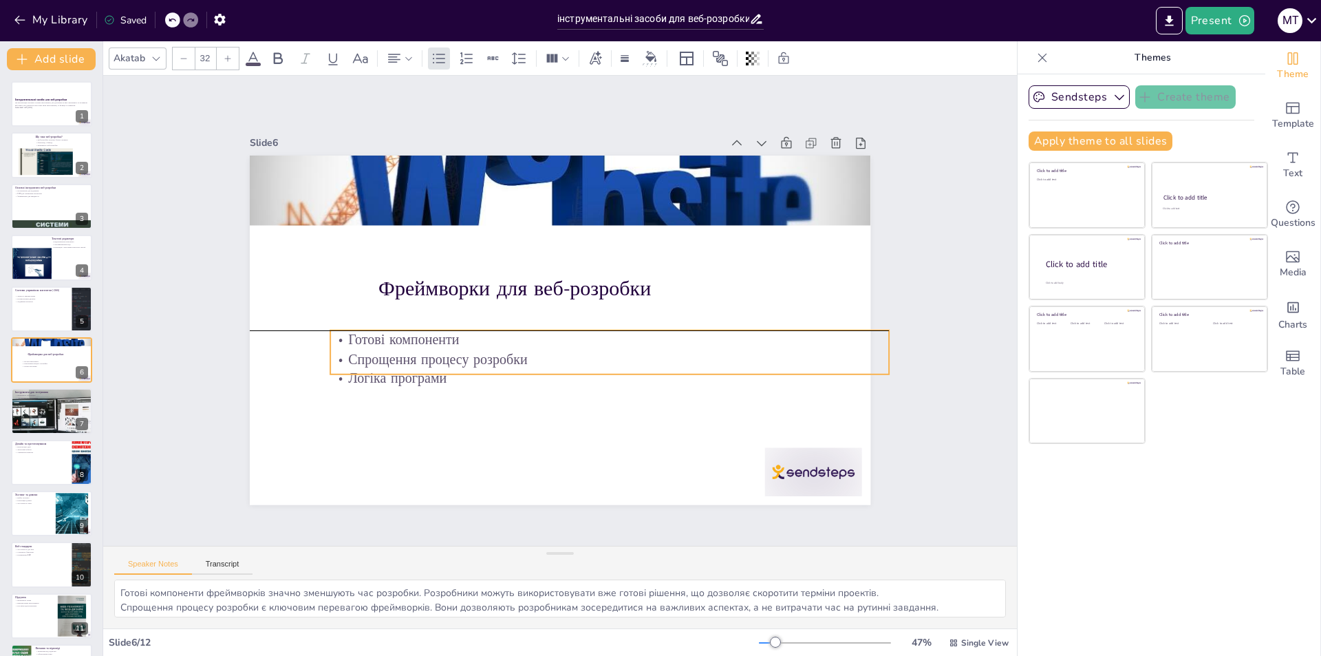
drag, startPoint x: 328, startPoint y: 235, endPoint x: 378, endPoint y: 366, distance: 140.0
click at [378, 367] on p "Логіка програми" at bounding box center [477, 319] width 296 height 493
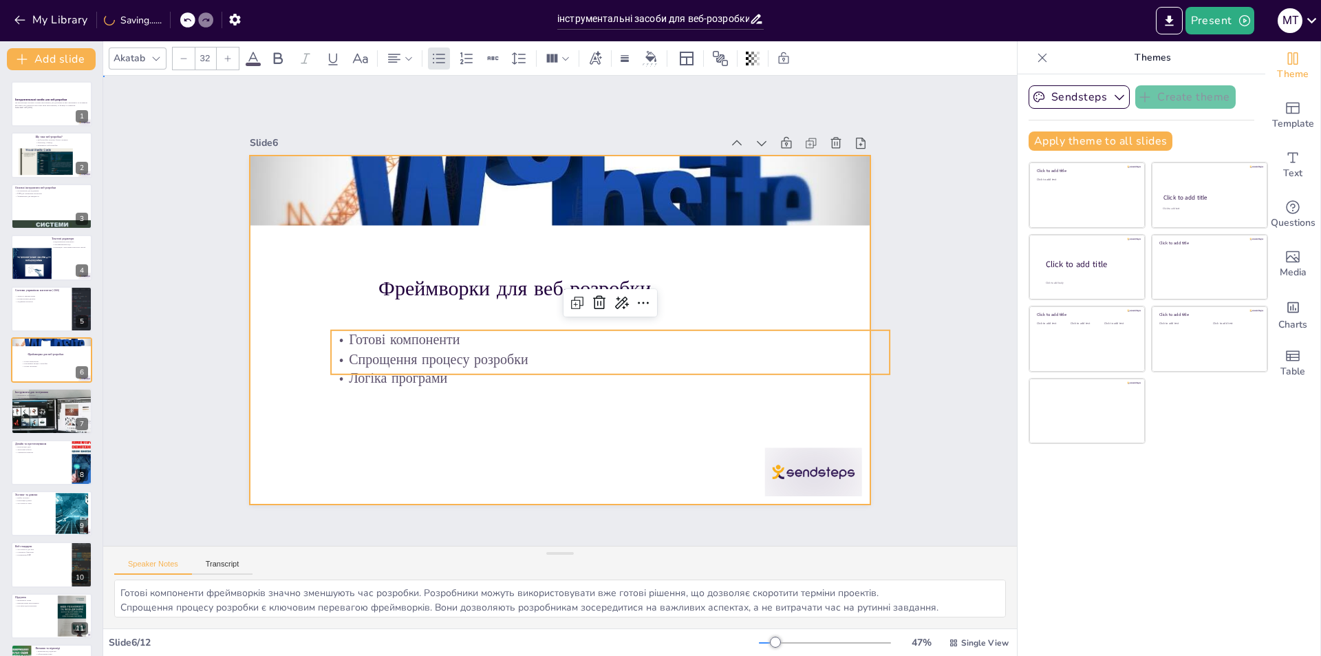
click at [516, 459] on div at bounding box center [543, 301] width 613 height 712
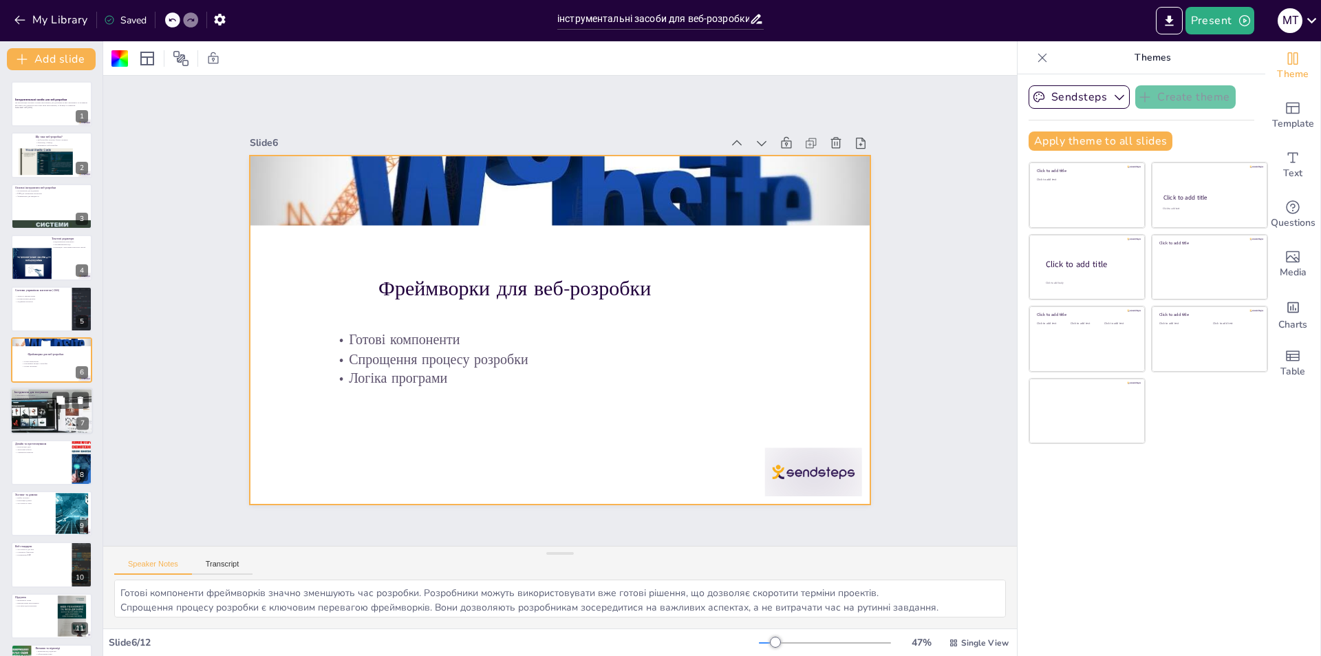
click at [36, 418] on div at bounding box center [51, 411] width 173 height 47
type textarea "Тестування є критично важливим для забезпечення якості продукту. Воно дозволяє …"
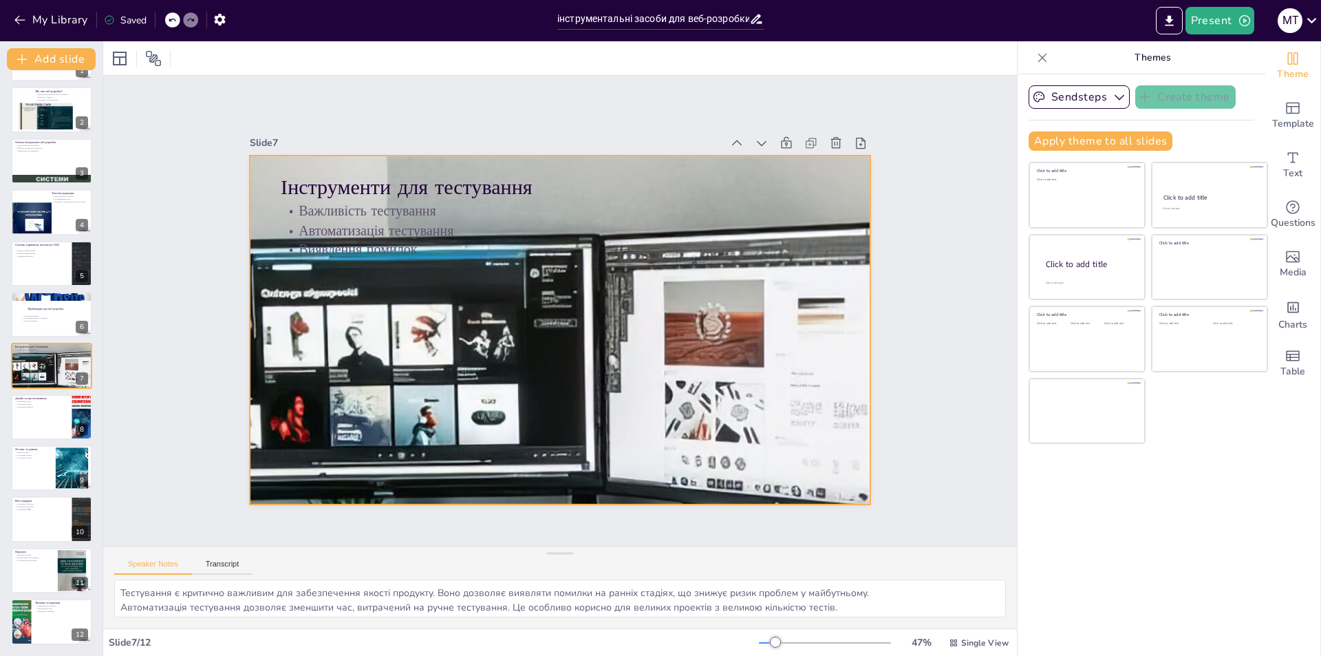
click at [523, 429] on div at bounding box center [545, 299] width 1048 height 1258
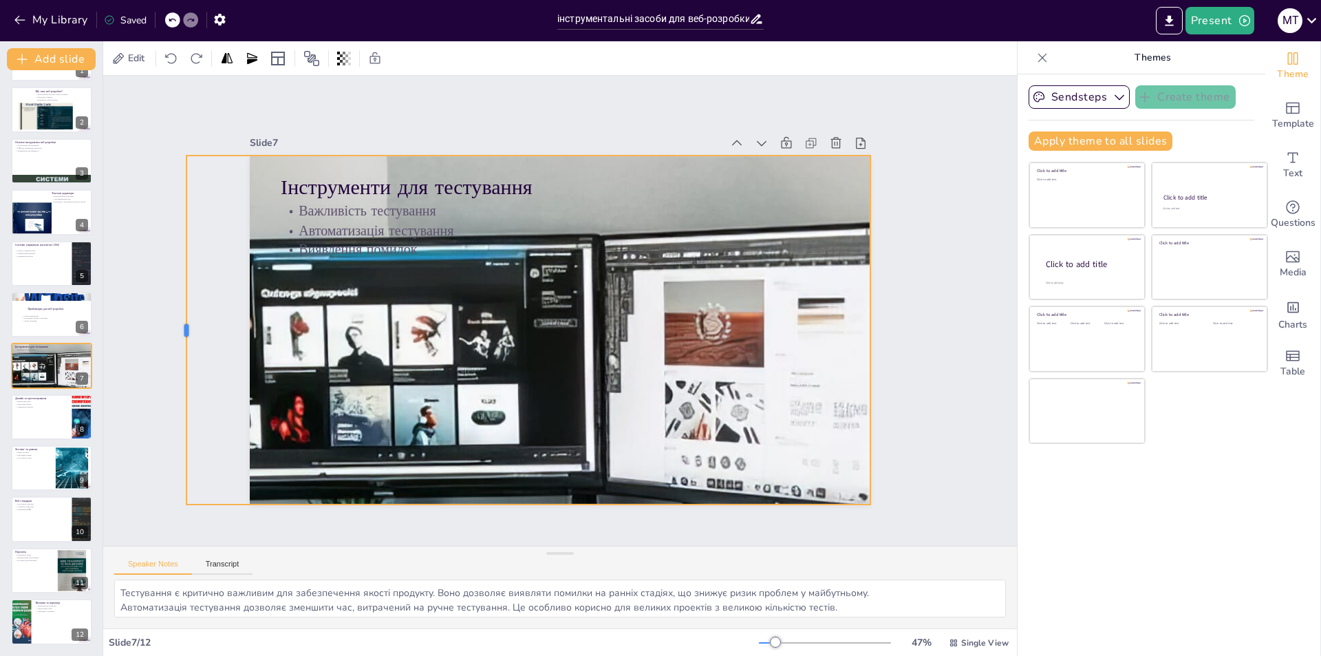
drag, startPoint x: 237, startPoint y: 325, endPoint x: 174, endPoint y: 326, distance: 63.3
click at [235, 326] on div "Slide 1 Інструментальні засоби для веб-розробки Ця презентація розгляне основні…" at bounding box center [560, 310] width 650 height 991
click at [248, 338] on div at bounding box center [551, 328] width 1302 height 954
drag, startPoint x: 175, startPoint y: 323, endPoint x: 234, endPoint y: 329, distance: 59.4
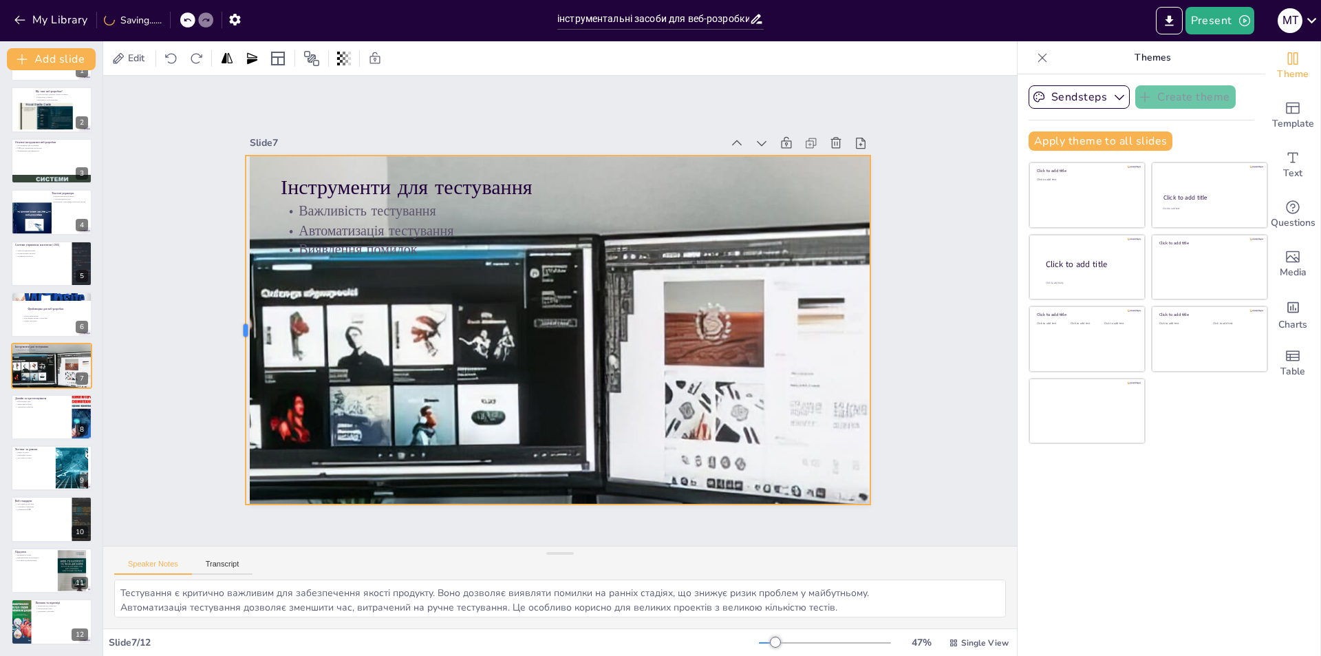
click at [235, 329] on div at bounding box center [240, 330] width 11 height 350
click at [487, 362] on div at bounding box center [551, 293] width 1331 height 849
